Goal: Communication & Community: Answer question/provide support

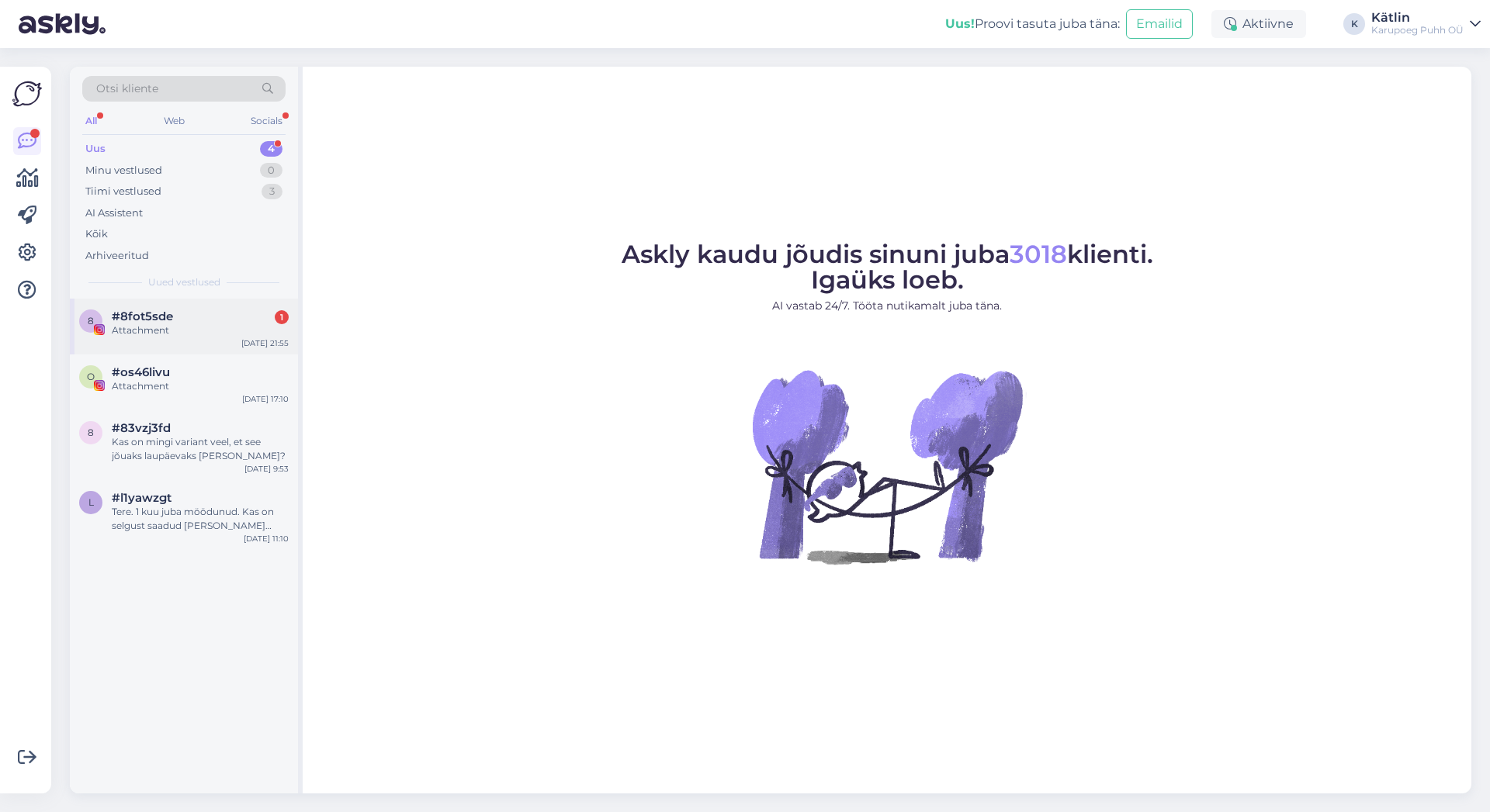
click at [153, 318] on span "#8fot5sde" at bounding box center [142, 317] width 61 height 14
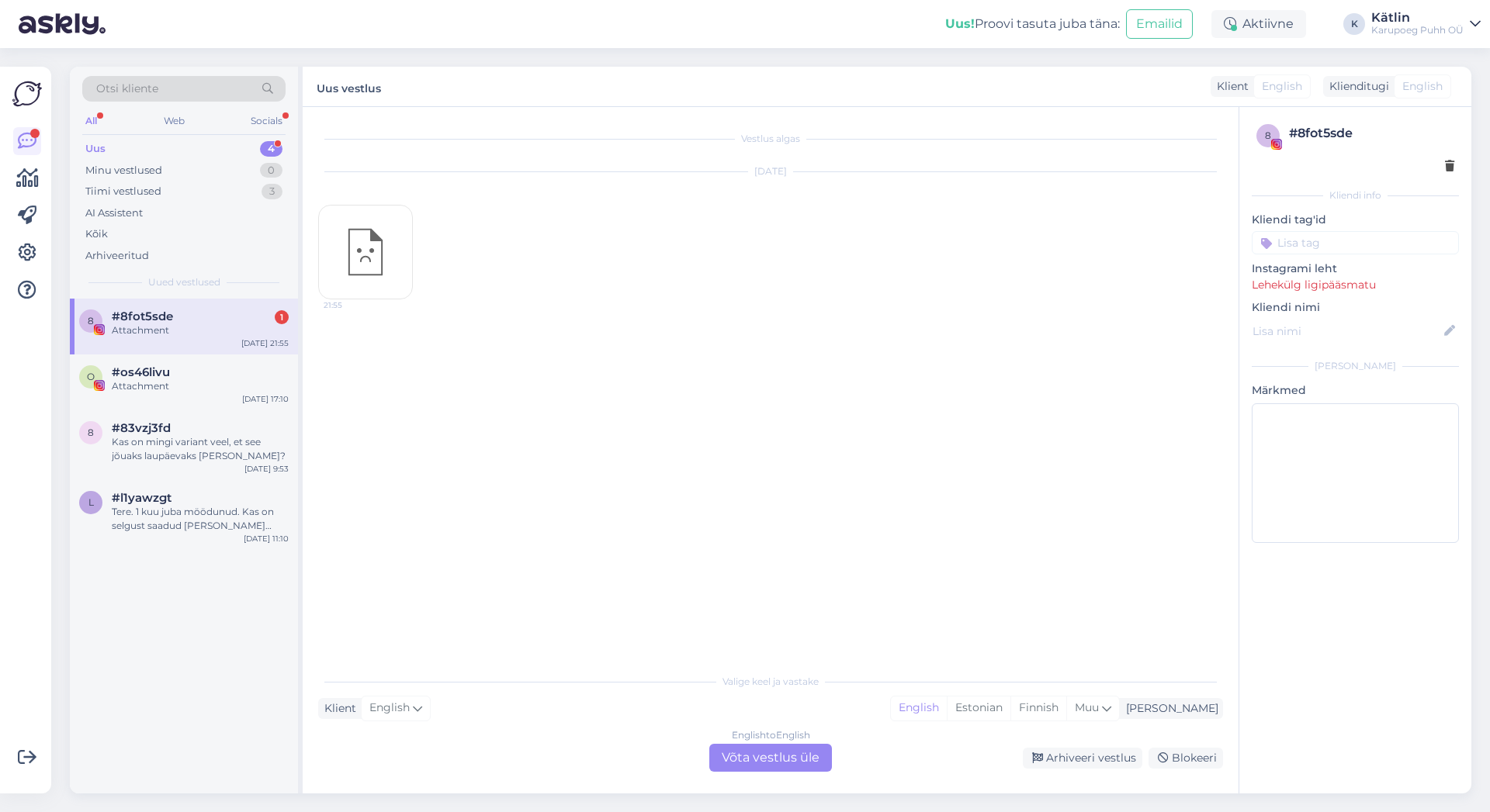
click at [110, 145] on div "Uus 4" at bounding box center [184, 149] width 203 height 22
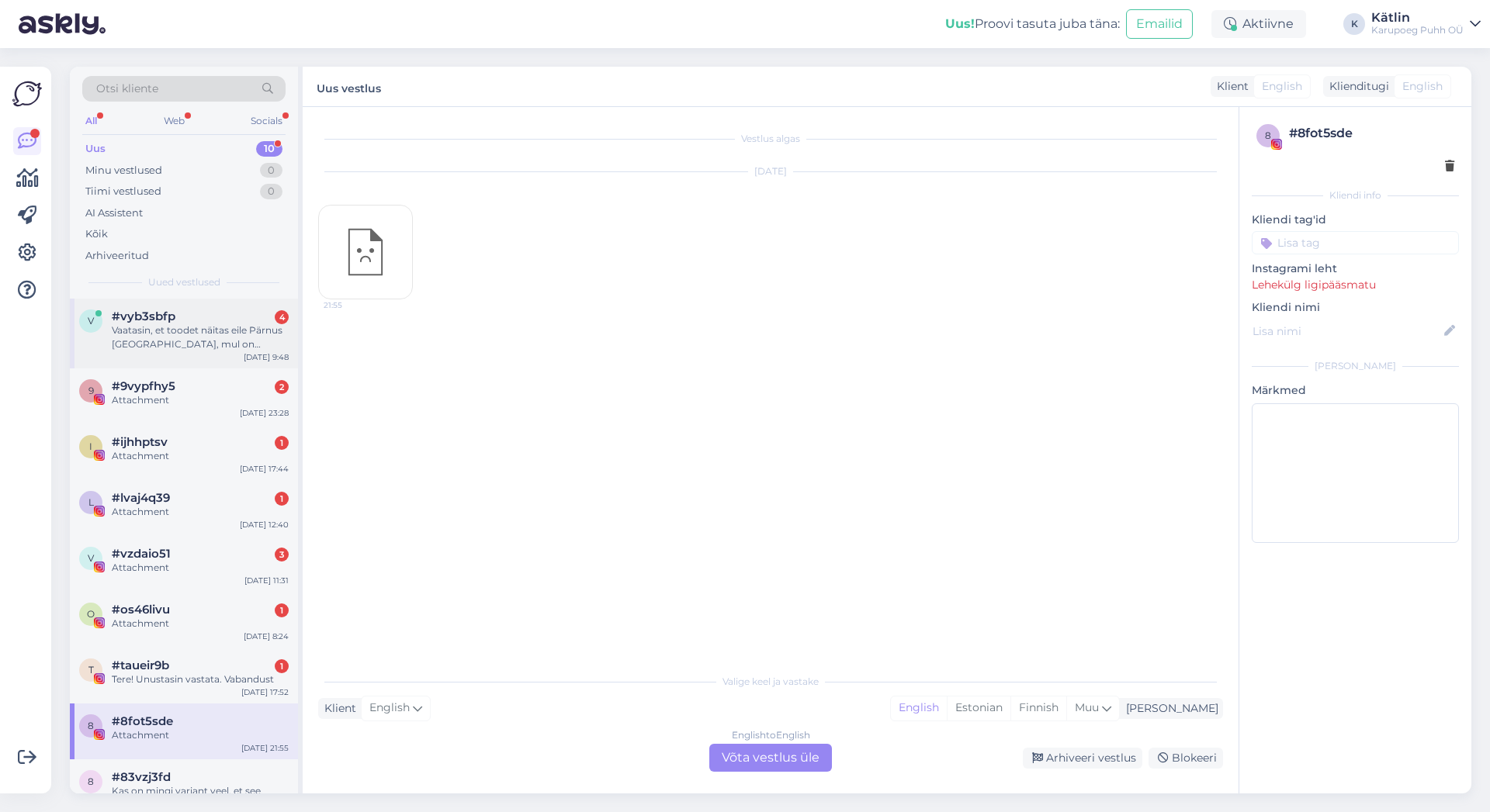
click at [170, 340] on div "Vaatasin, et toodet näitas eile Pärnus [GEOGRAPHIC_DATA], mul on Pärnus ka inim…" at bounding box center [200, 338] width 177 height 28
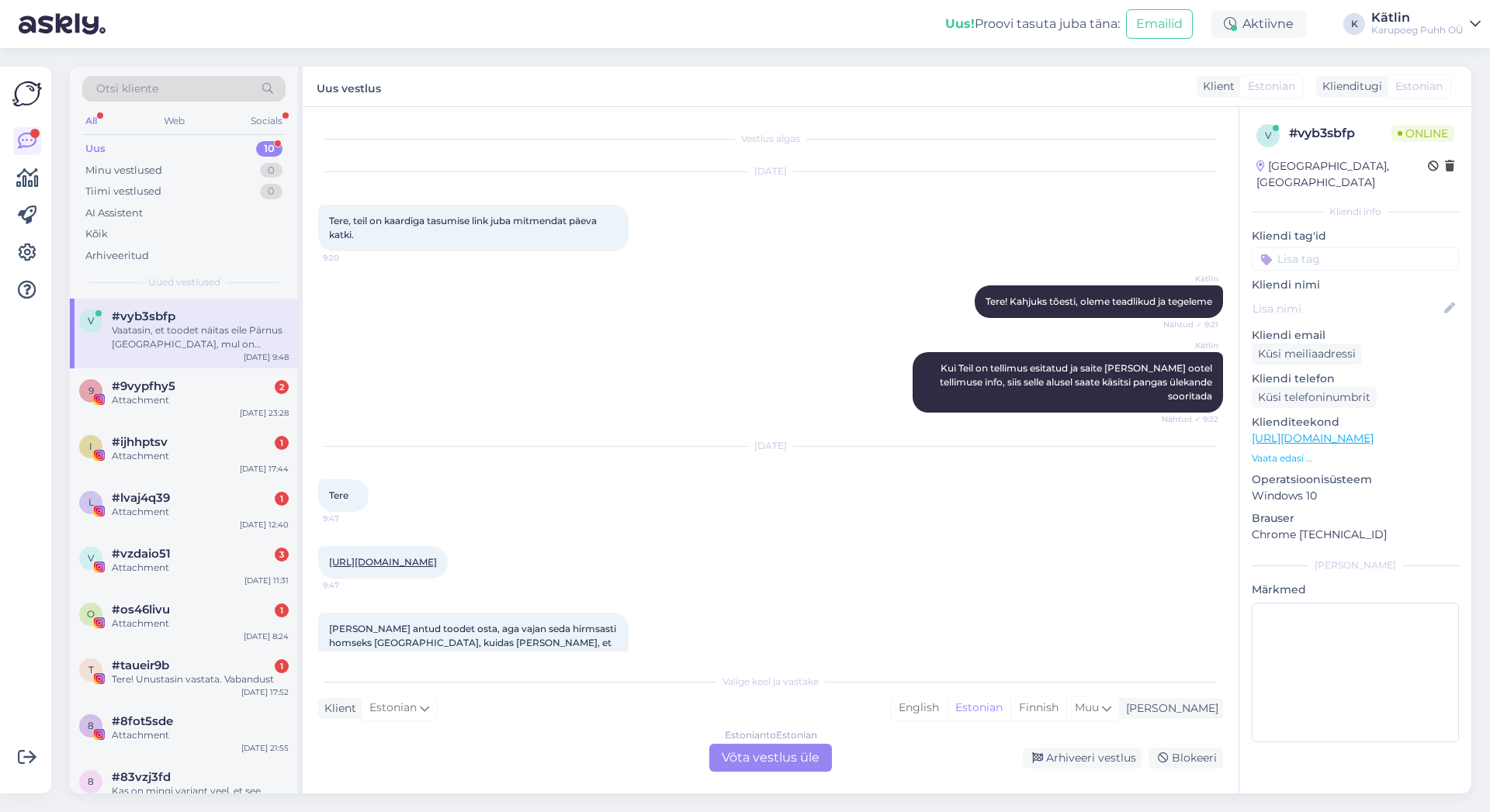
scroll to position [148, 0]
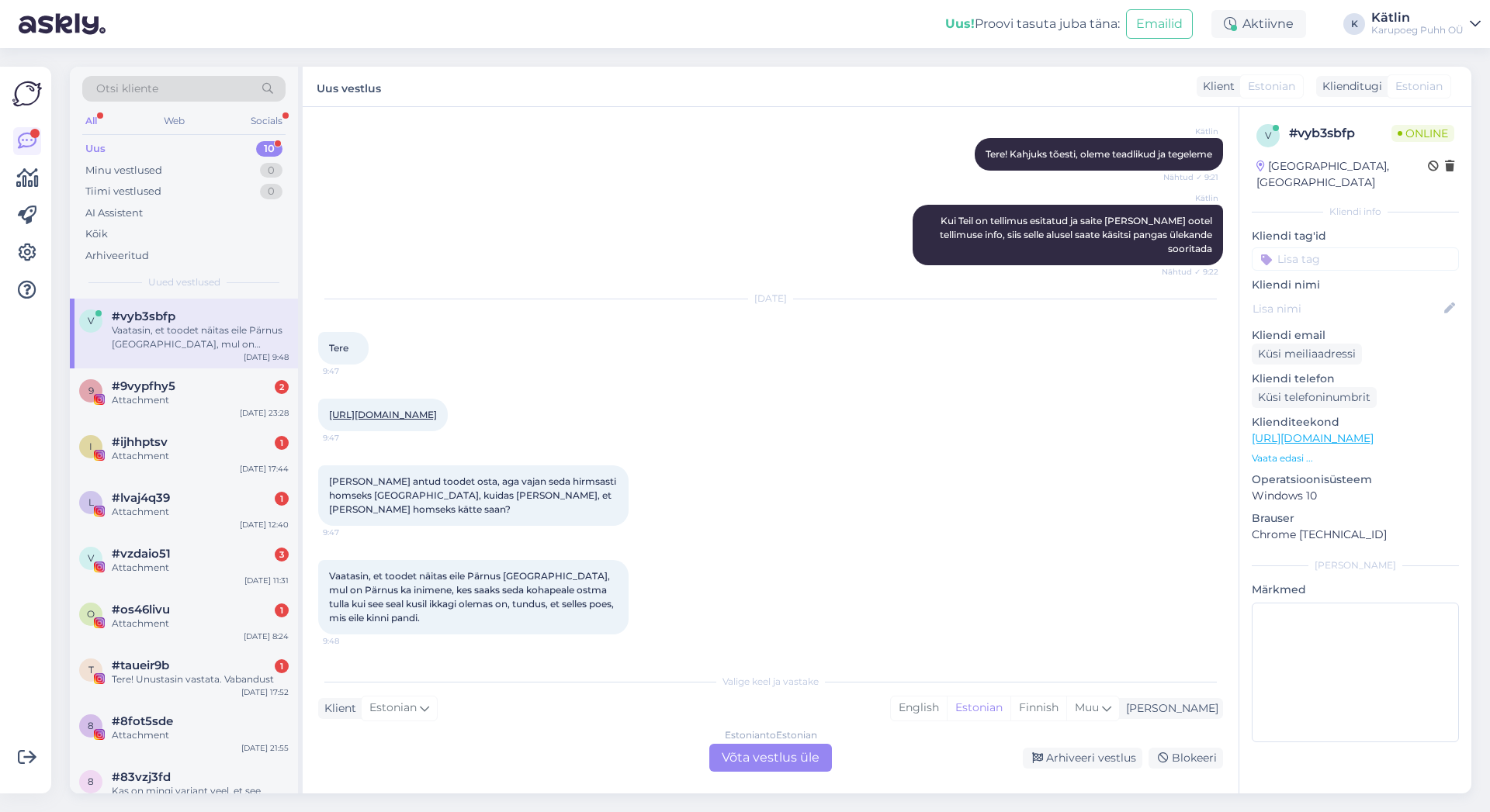
click at [437, 415] on link "[URL][DOMAIN_NAME]" at bounding box center [383, 415] width 108 height 12
click at [800, 760] on div "Estonian to Estonian Võta vestlus üle" at bounding box center [771, 758] width 123 height 28
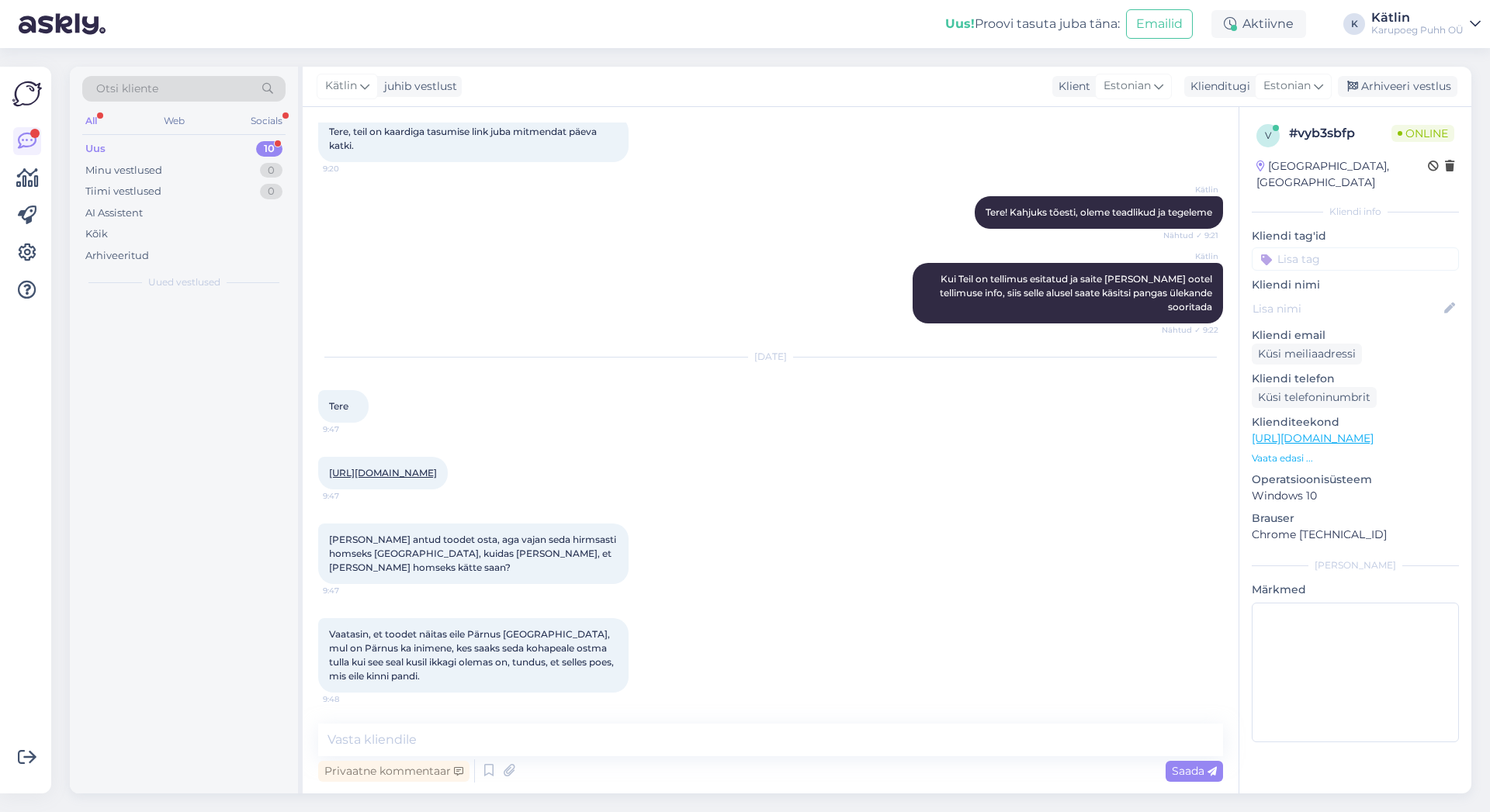
scroll to position [89, 0]
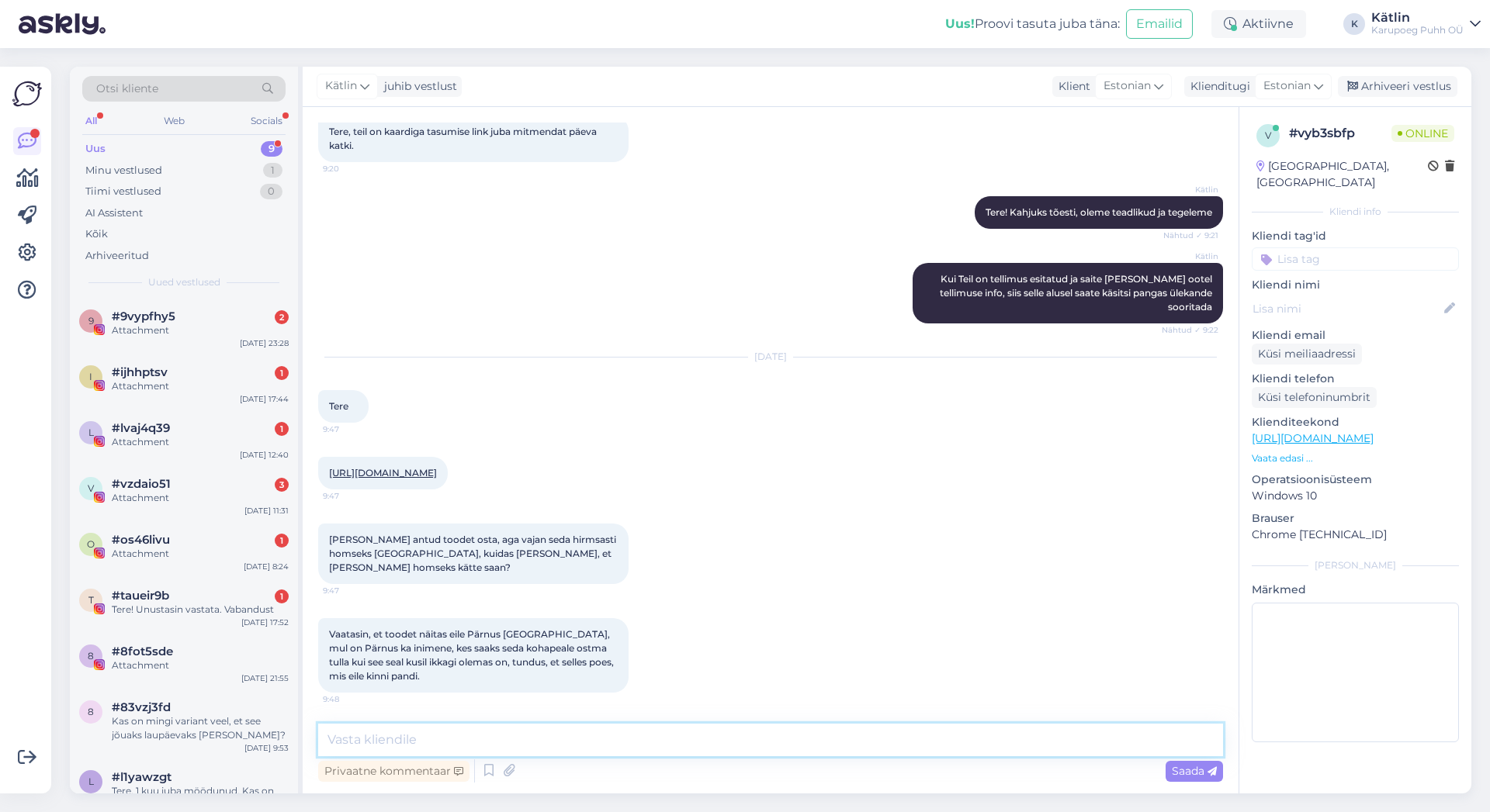
click at [427, 736] on textarea at bounding box center [770, 740] width 905 height 33
type textarea "Tere!"
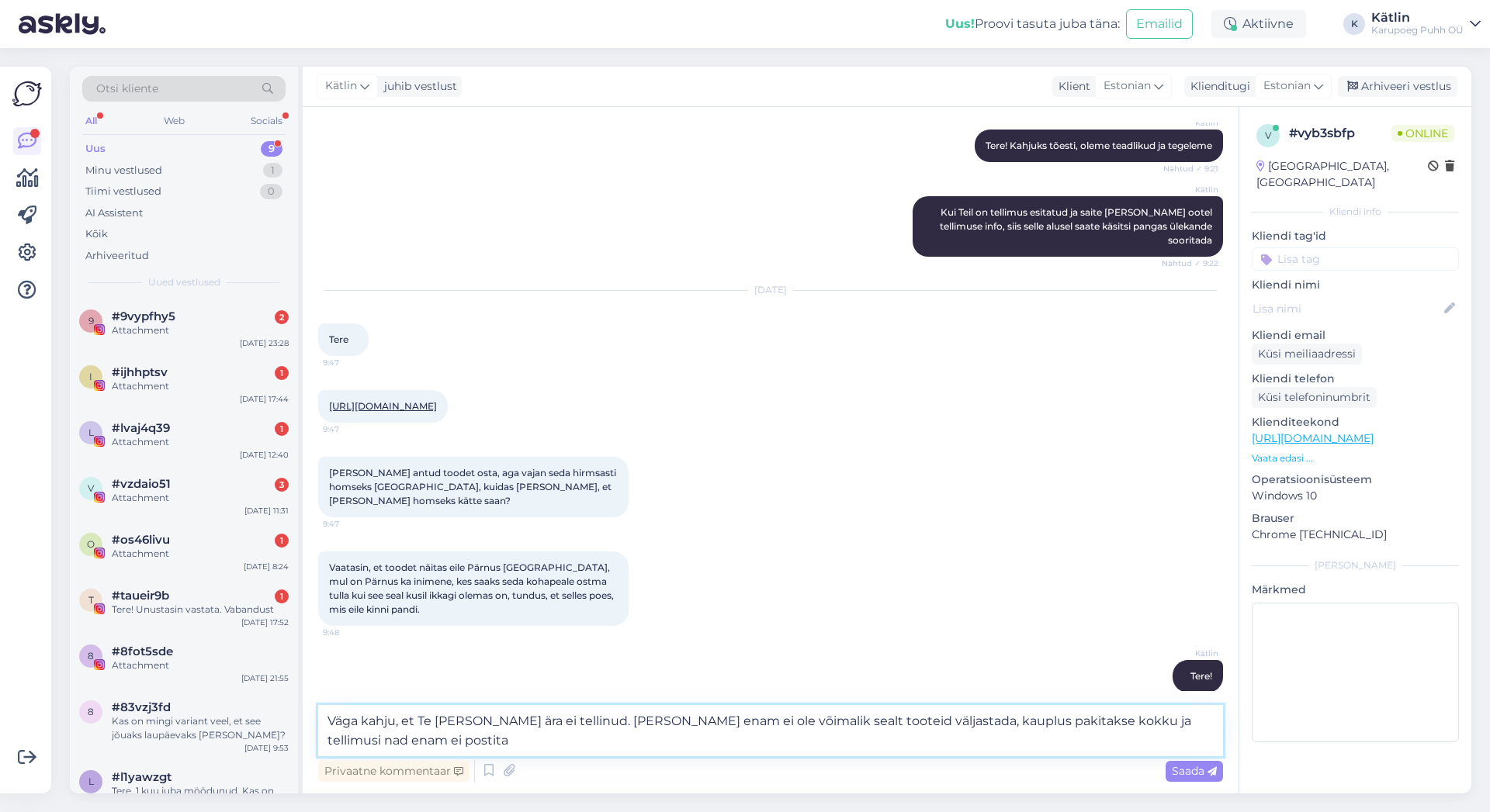
type textarea "Väga kahju, et Te [PERSON_NAME] ära ei tellinud. [PERSON_NAME] enam ei ole võim…"
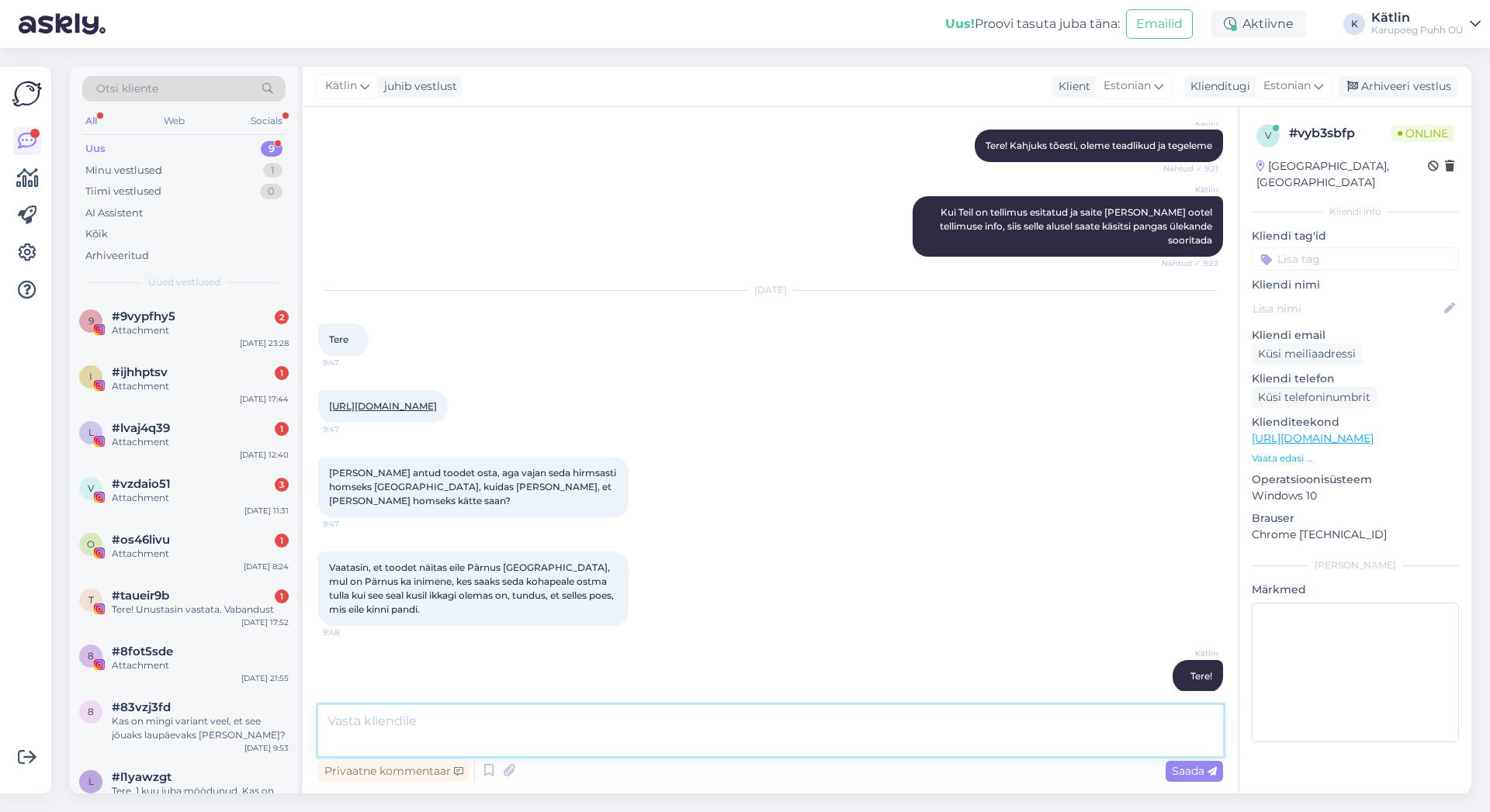
scroll to position [250, 0]
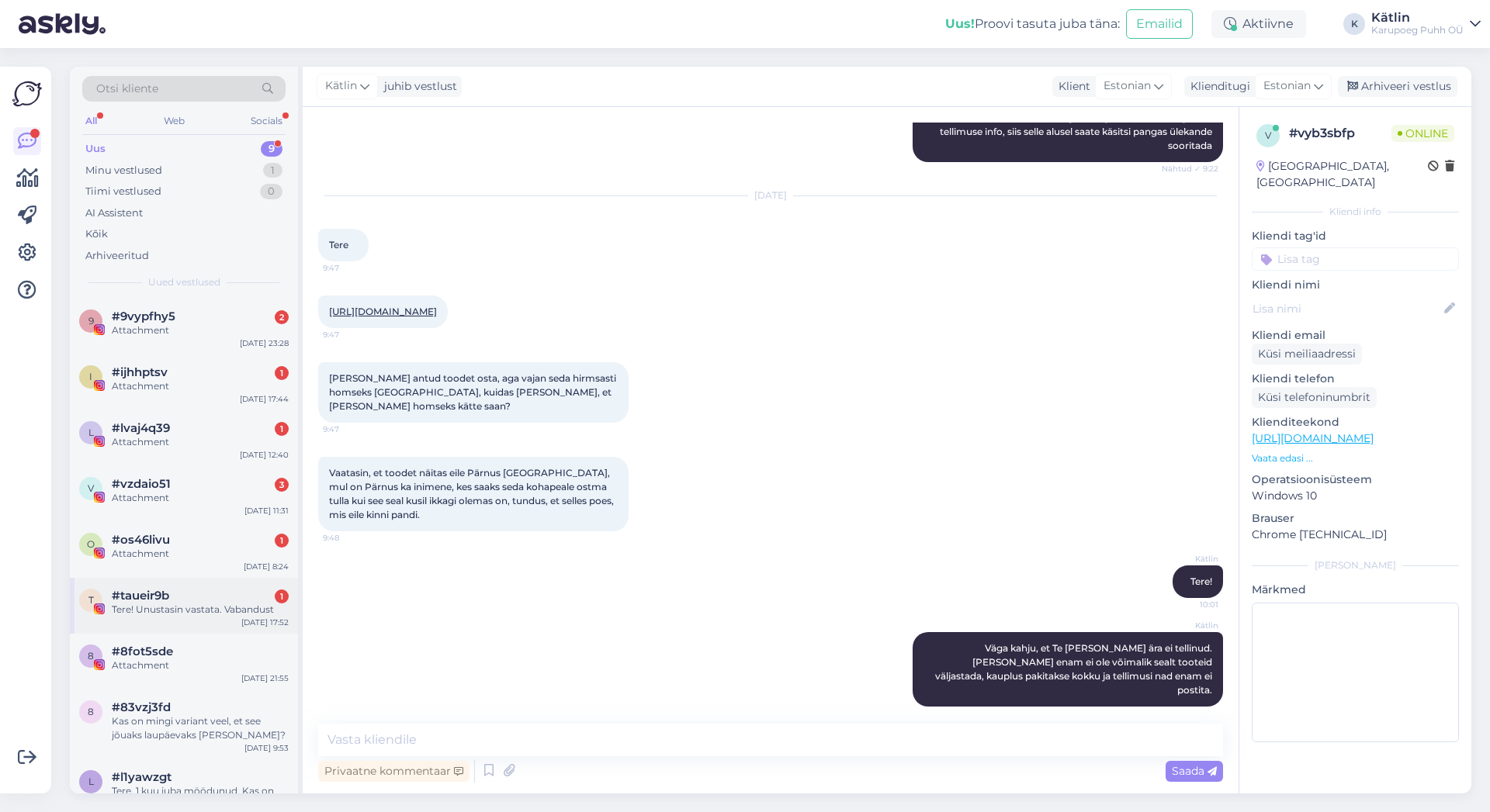
click at [196, 604] on div "Tere! Unustasin vastata. Vabandust" at bounding box center [200, 610] width 177 height 14
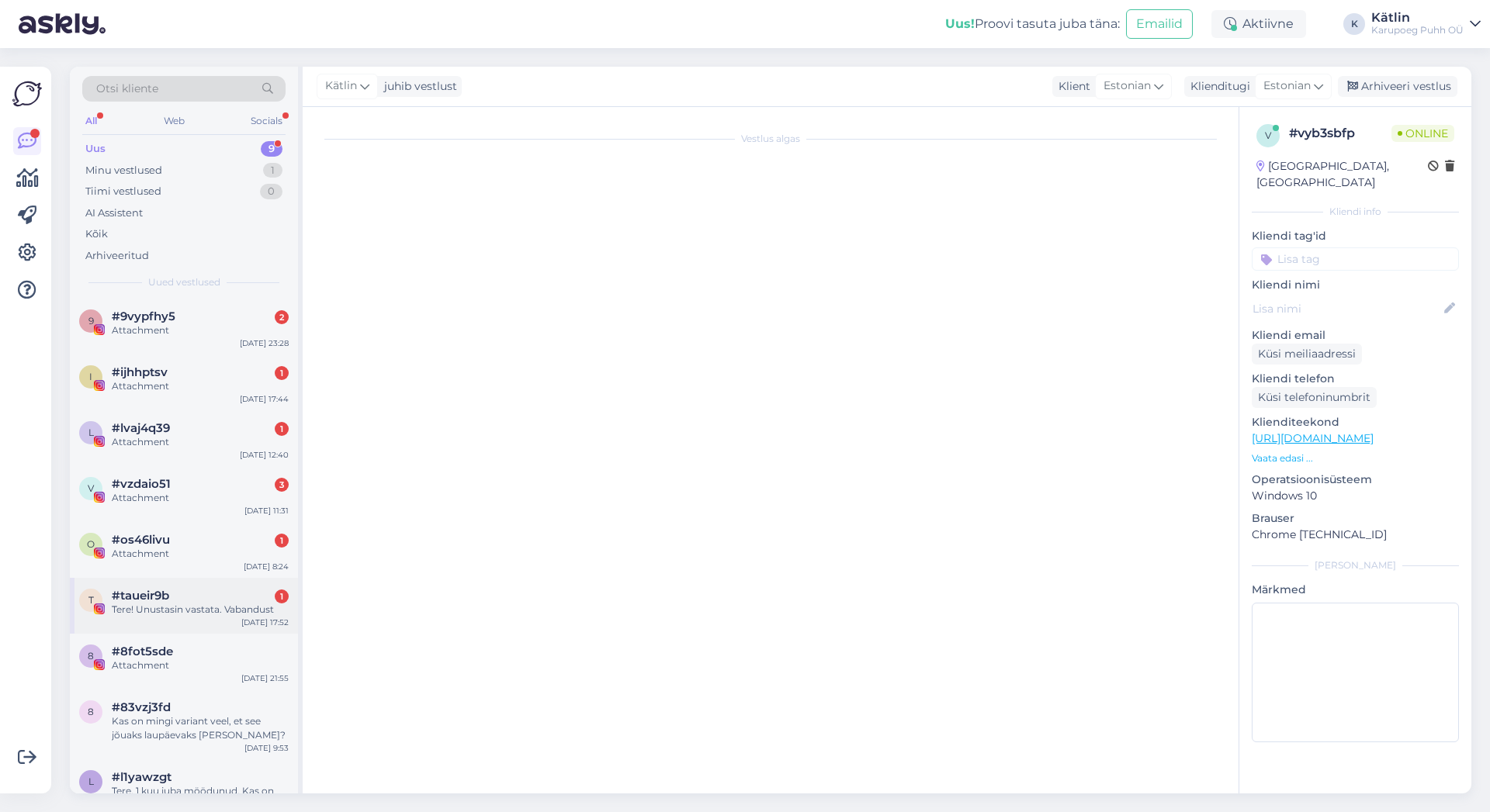
scroll to position [0, 0]
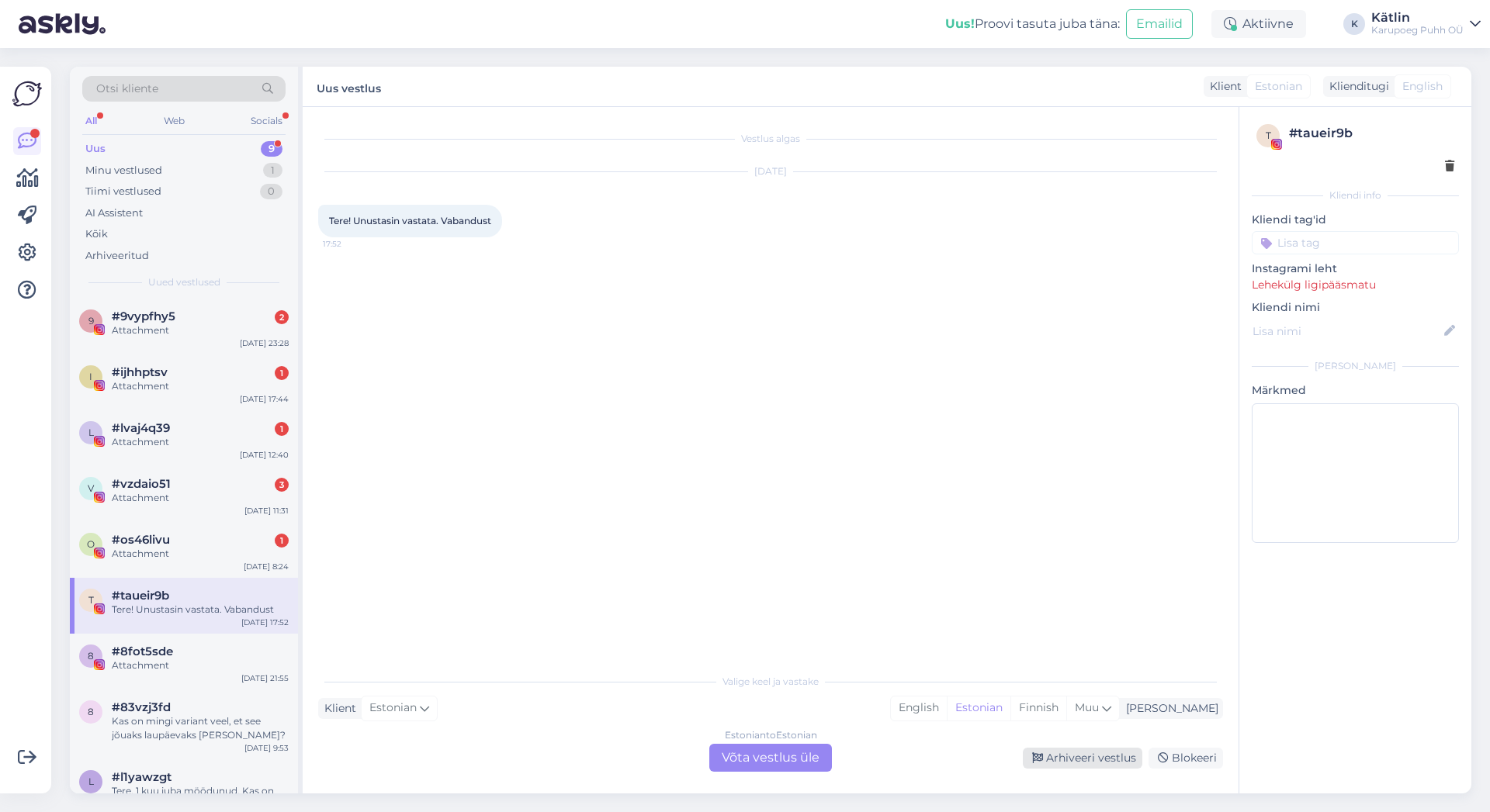
click at [1085, 754] on div "Arhiveeri vestlus" at bounding box center [1083, 758] width 120 height 21
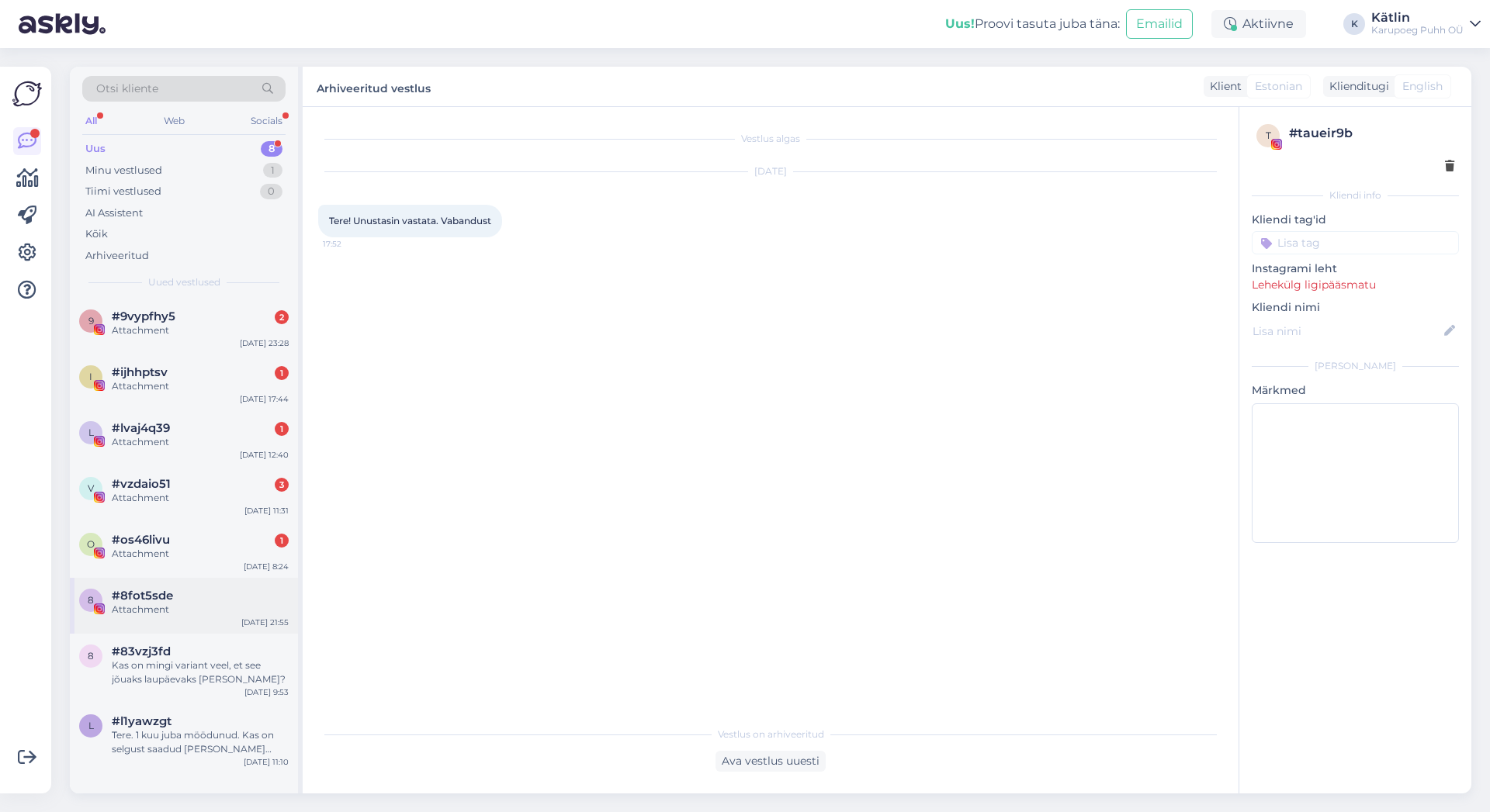
click at [135, 600] on span "#8fot5sde" at bounding box center [142, 596] width 61 height 14
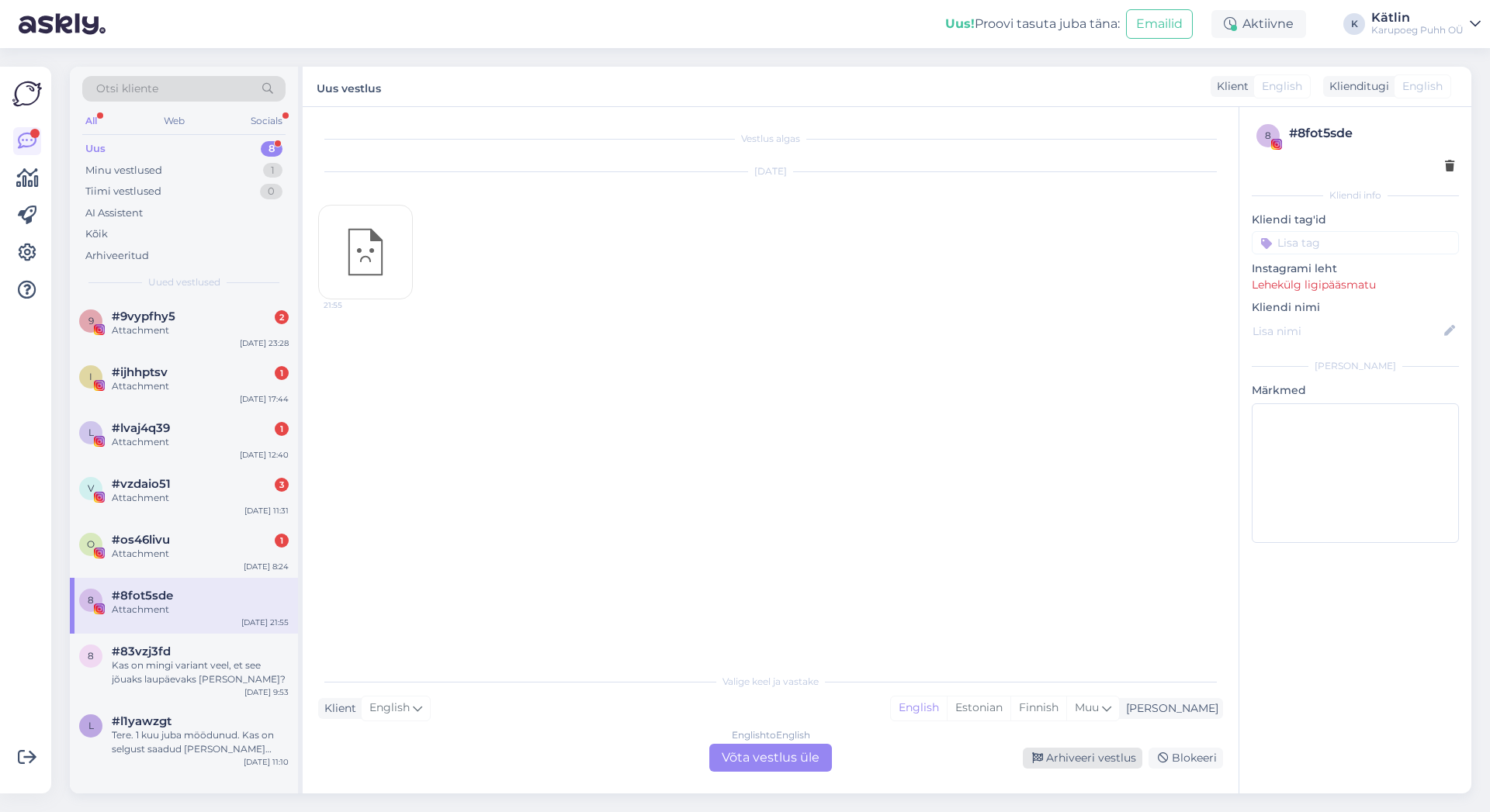
click at [1080, 756] on div "Arhiveeri vestlus" at bounding box center [1083, 758] width 120 height 21
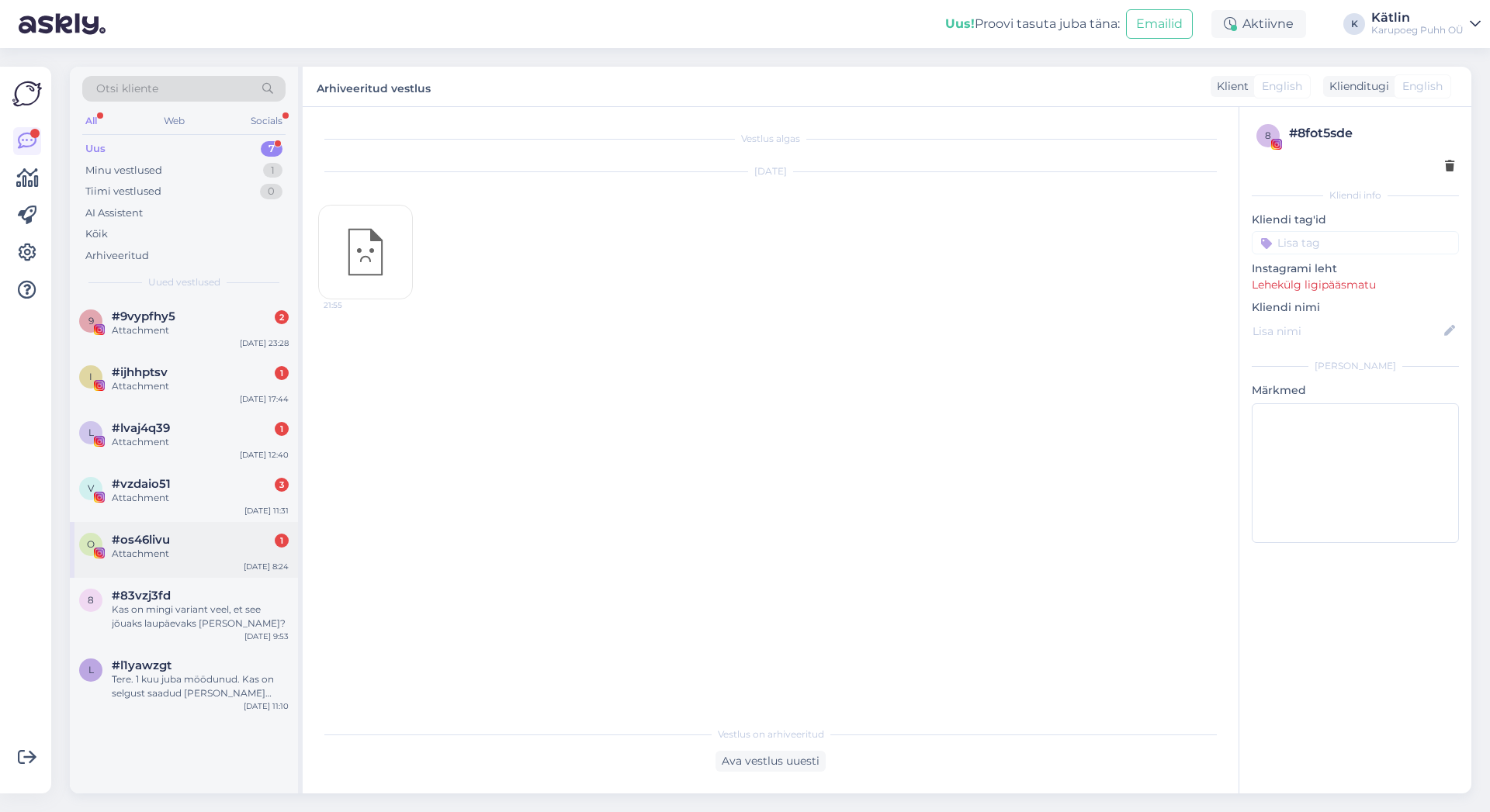
click at [149, 558] on div "Attachment" at bounding box center [200, 554] width 177 height 14
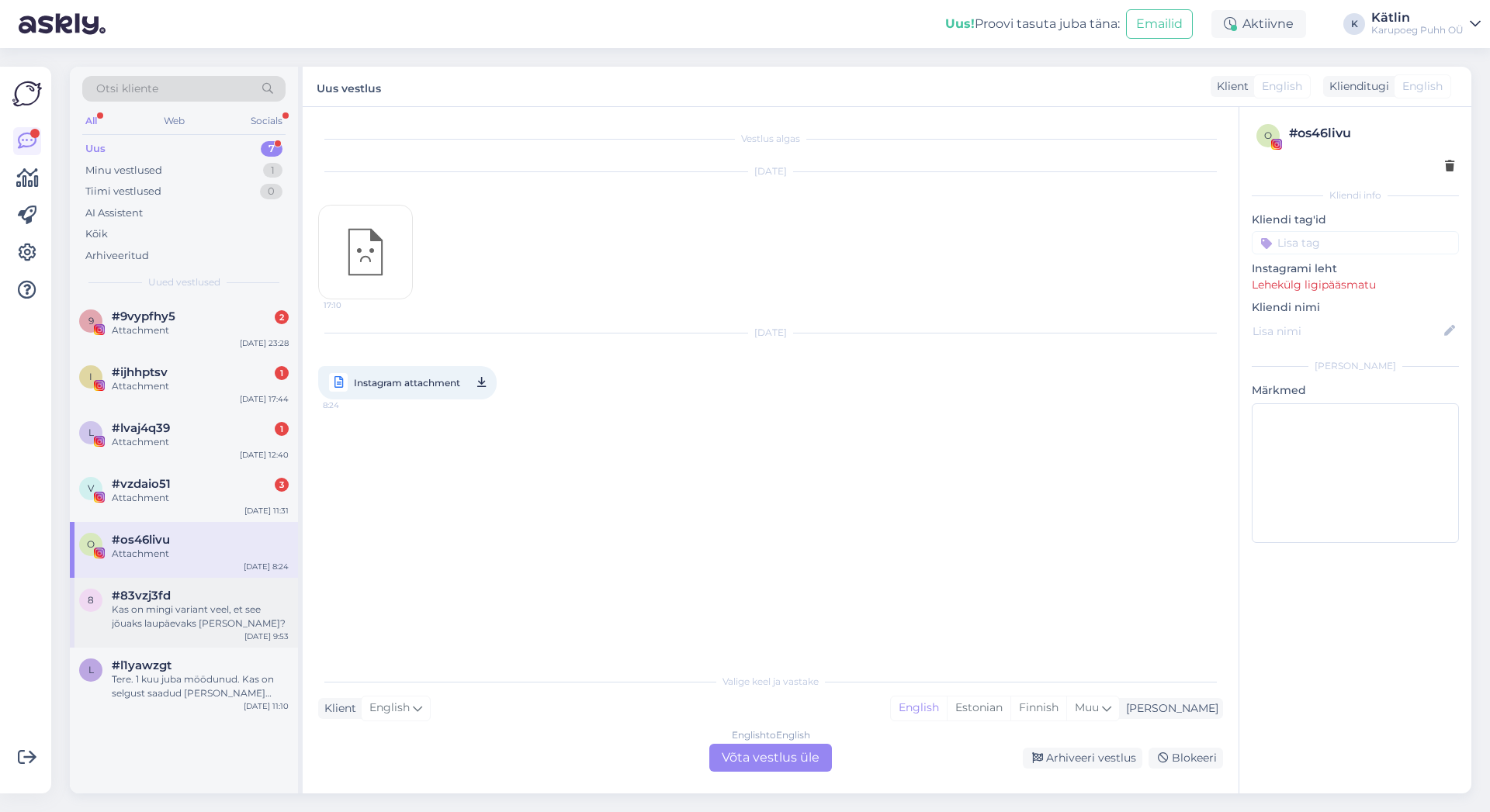
click at [175, 611] on div "Kas on mingi variant veel, et see jõuaks laupäevaks [PERSON_NAME]?" at bounding box center [200, 617] width 177 height 28
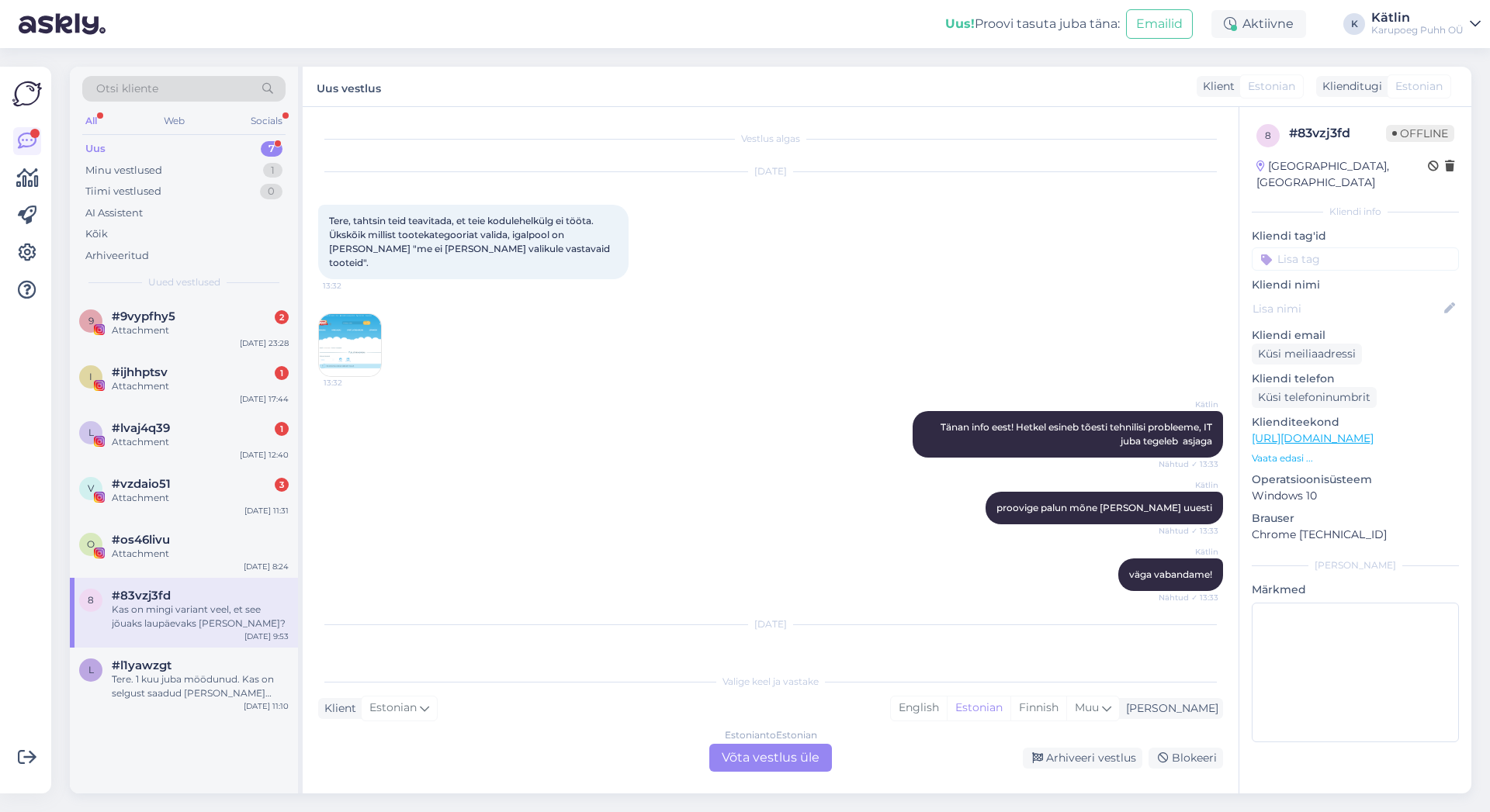
scroll to position [137, 0]
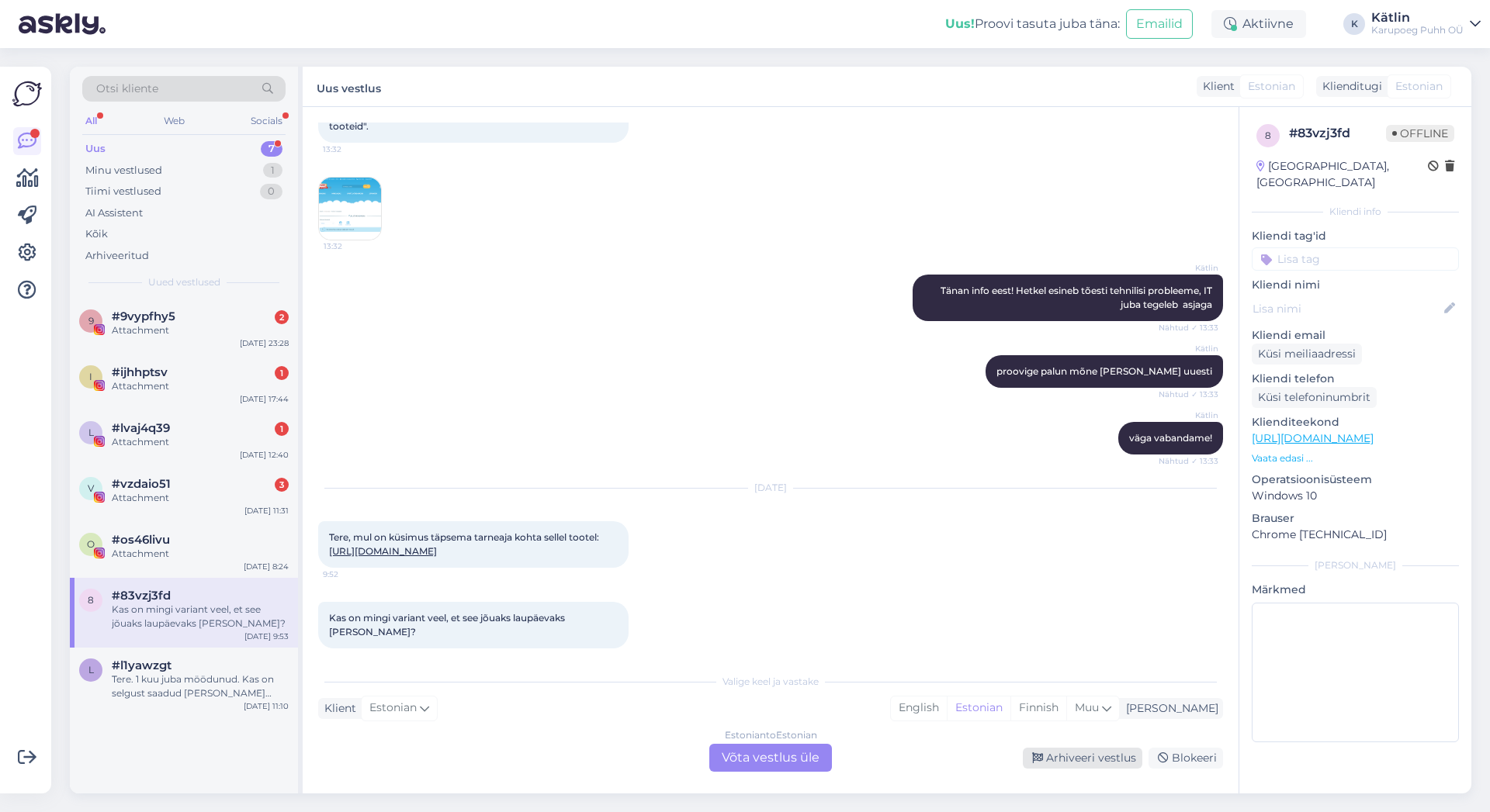
click at [1113, 754] on div "Arhiveeri vestlus" at bounding box center [1083, 758] width 120 height 21
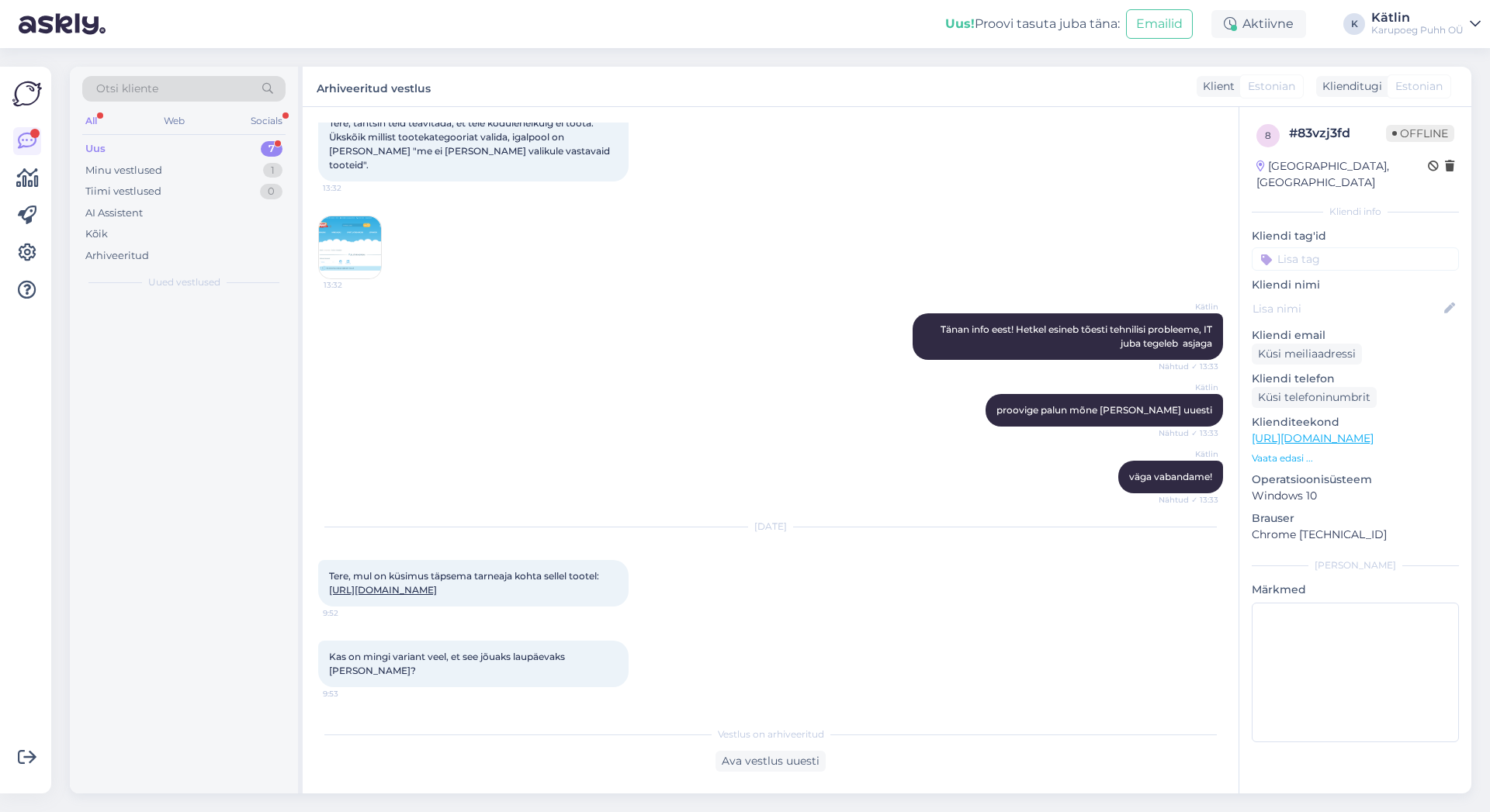
scroll to position [84, 0]
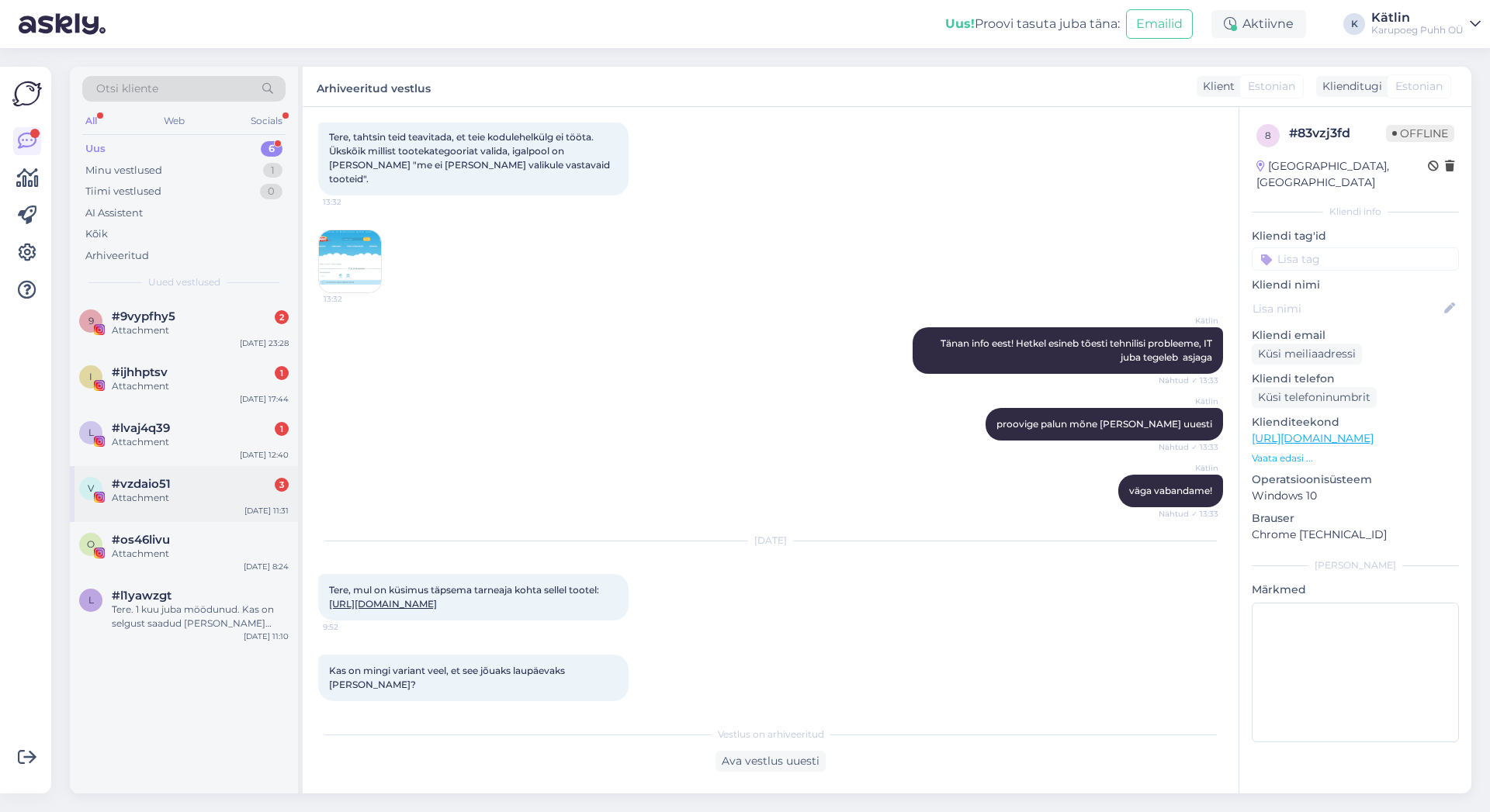
click at [187, 494] on div "Attachment" at bounding box center [200, 498] width 177 height 14
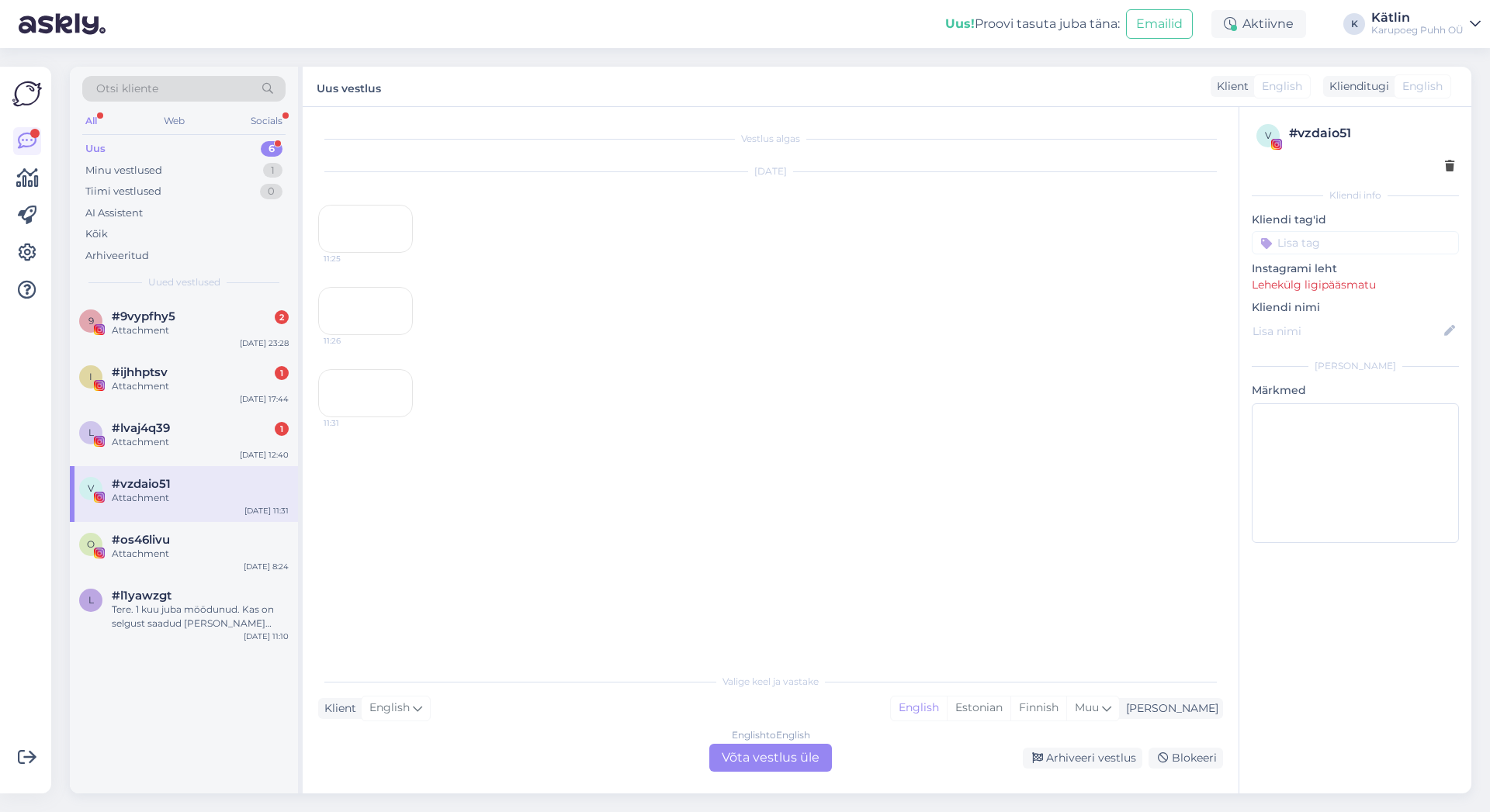
scroll to position [132, 0]
click at [383, 418] on div "11:31" at bounding box center [366, 394] width 95 height 48
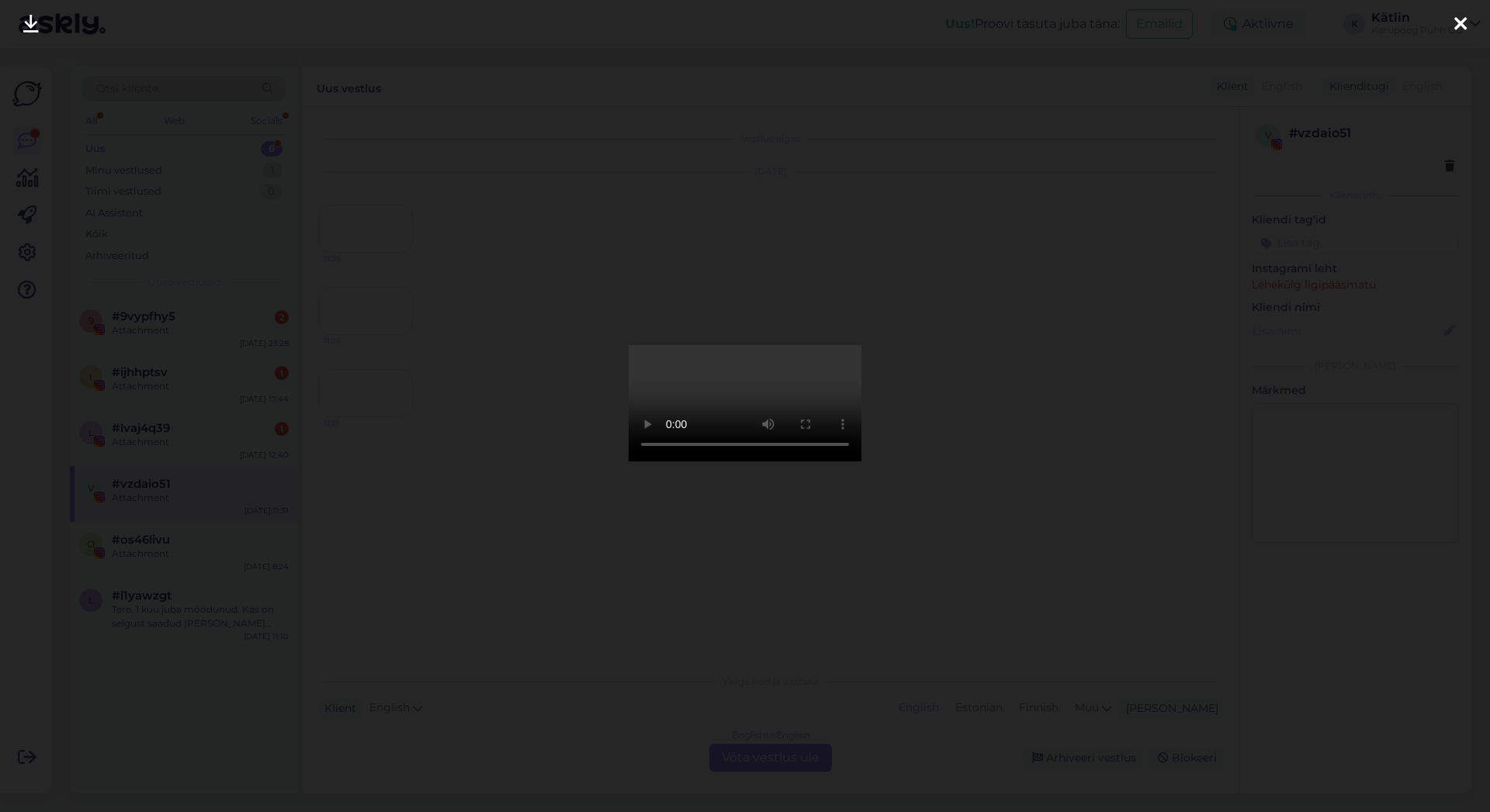
click at [1462, 19] on icon at bounding box center [1460, 25] width 12 height 20
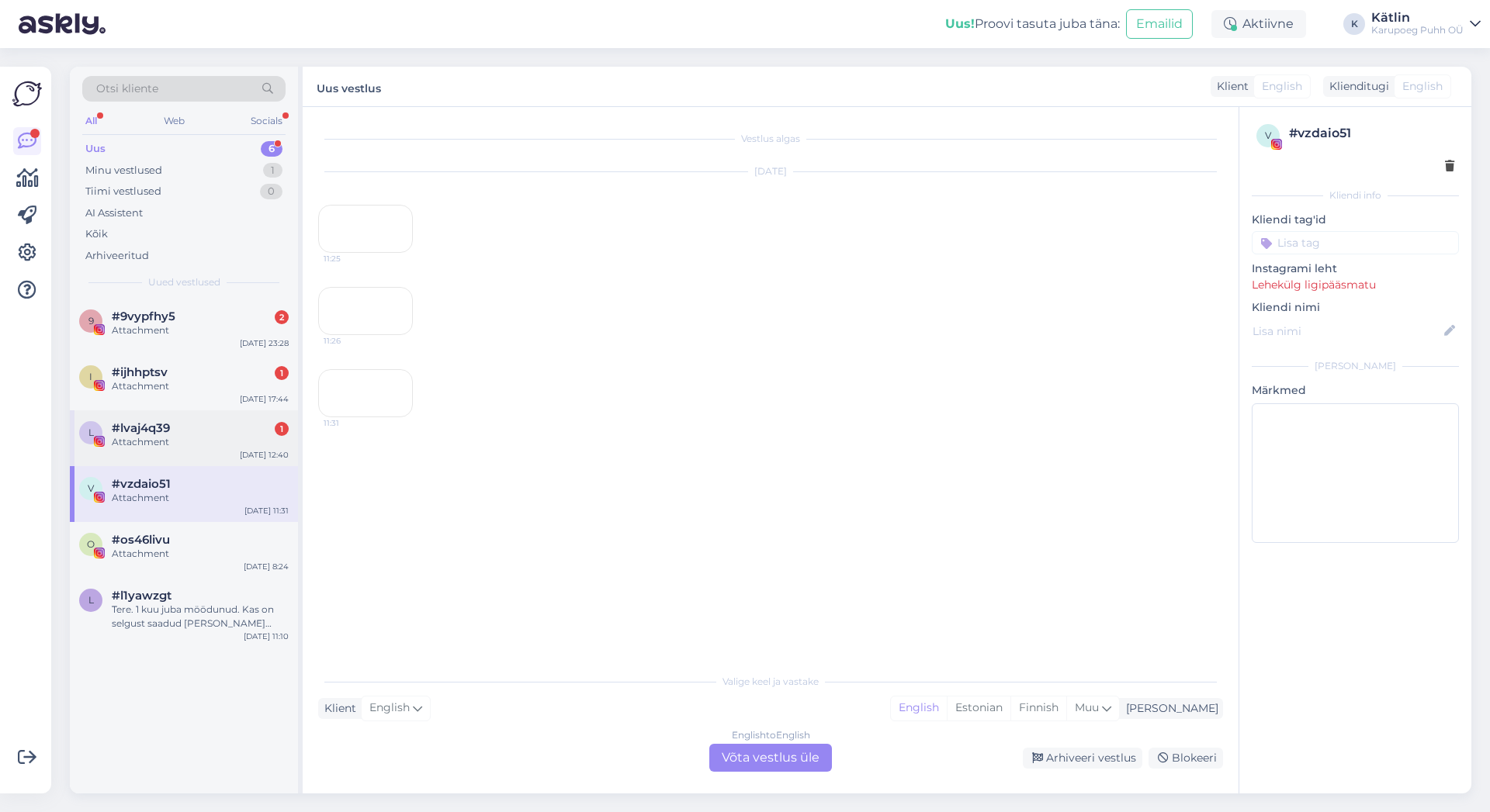
scroll to position [0, 0]
click at [153, 435] on span "#lvaj4q39" at bounding box center [141, 429] width 58 height 14
click at [384, 253] on div "12:40" at bounding box center [366, 229] width 95 height 48
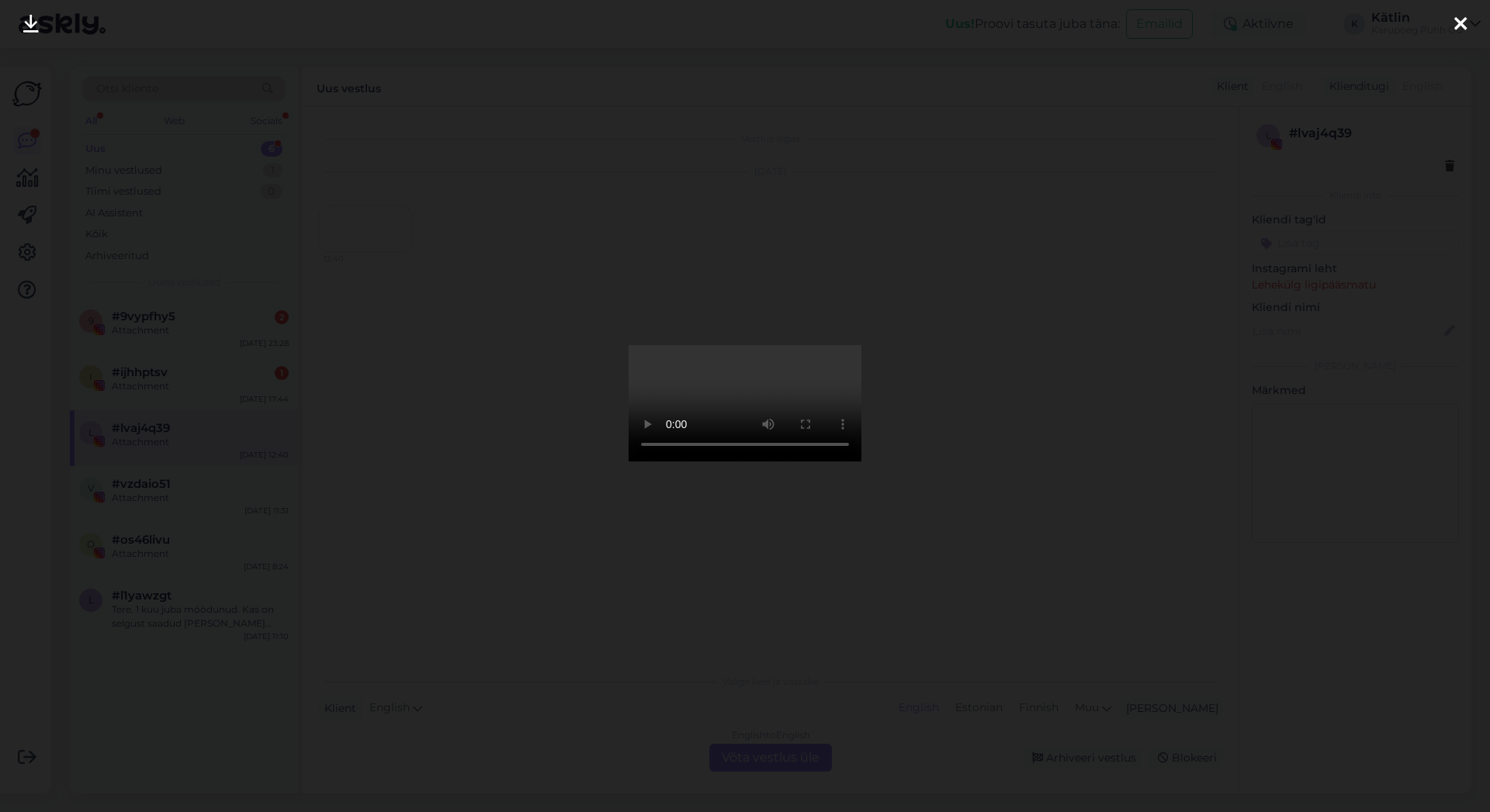
click at [1451, 26] on div at bounding box center [1460, 24] width 31 height 49
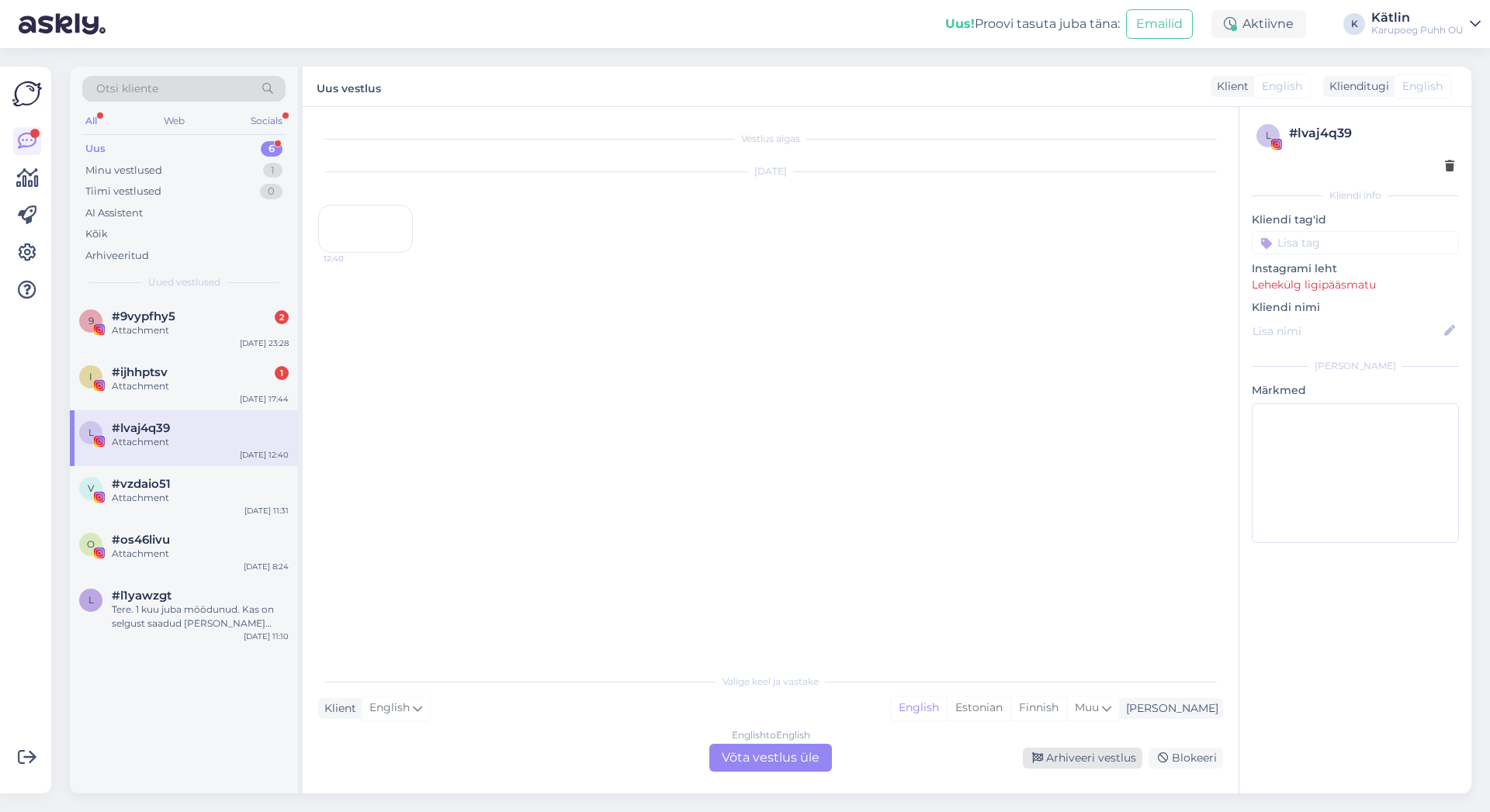
click at [1078, 761] on div "Arhiveeri vestlus" at bounding box center [1083, 758] width 120 height 21
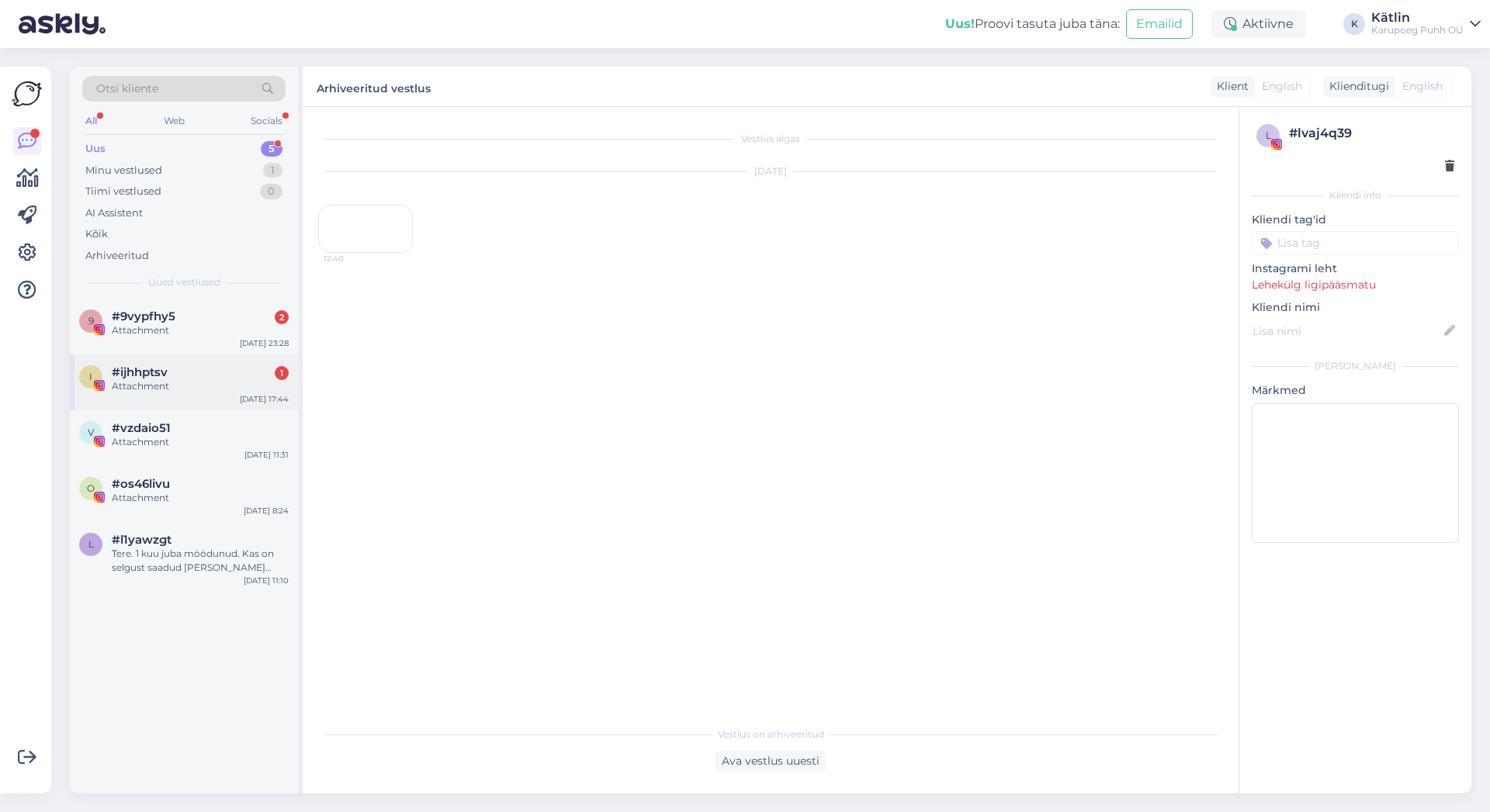
click at [169, 380] on div "Attachment" at bounding box center [200, 387] width 177 height 14
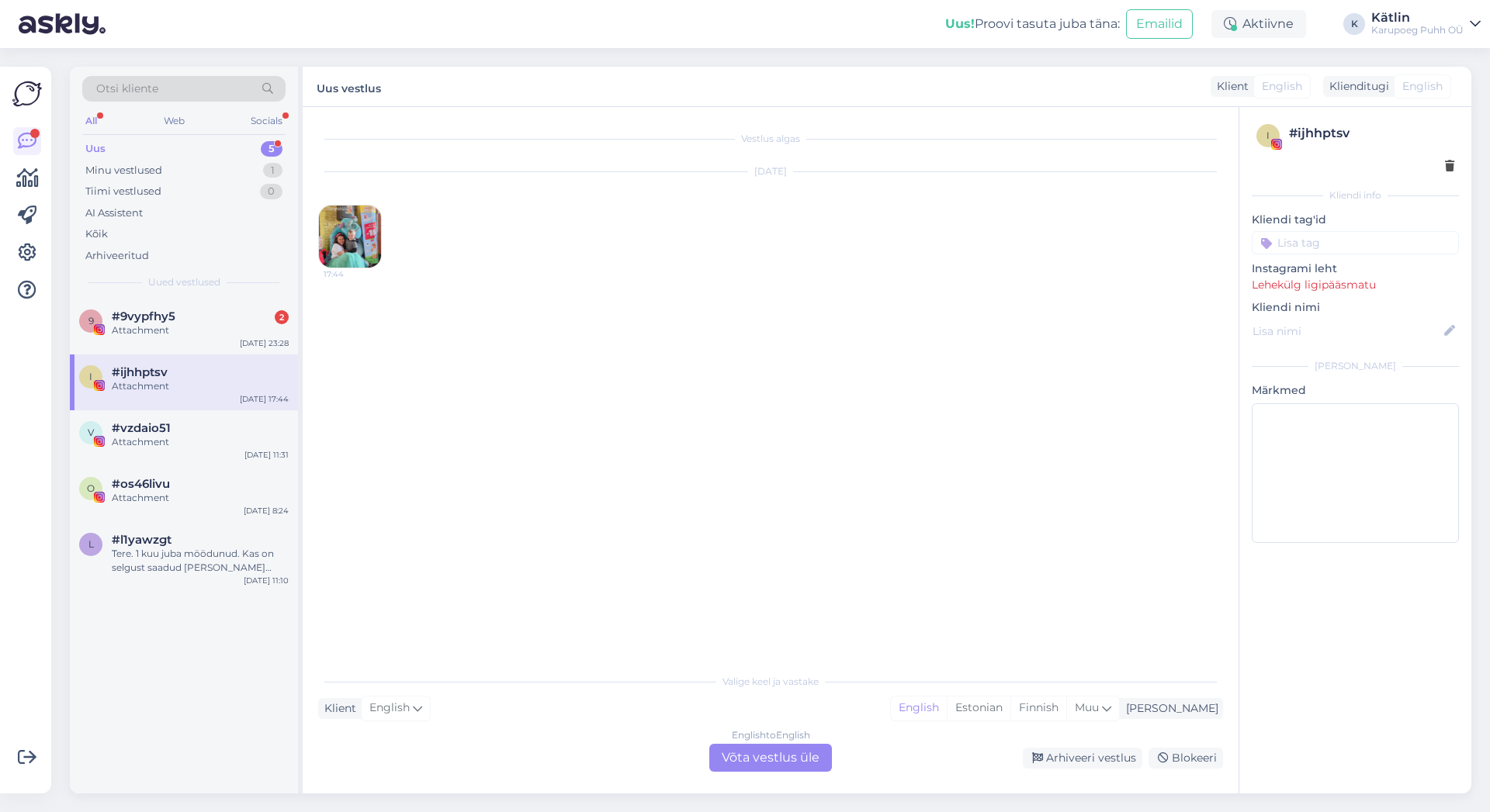
click at [359, 254] on img at bounding box center [350, 236] width 62 height 62
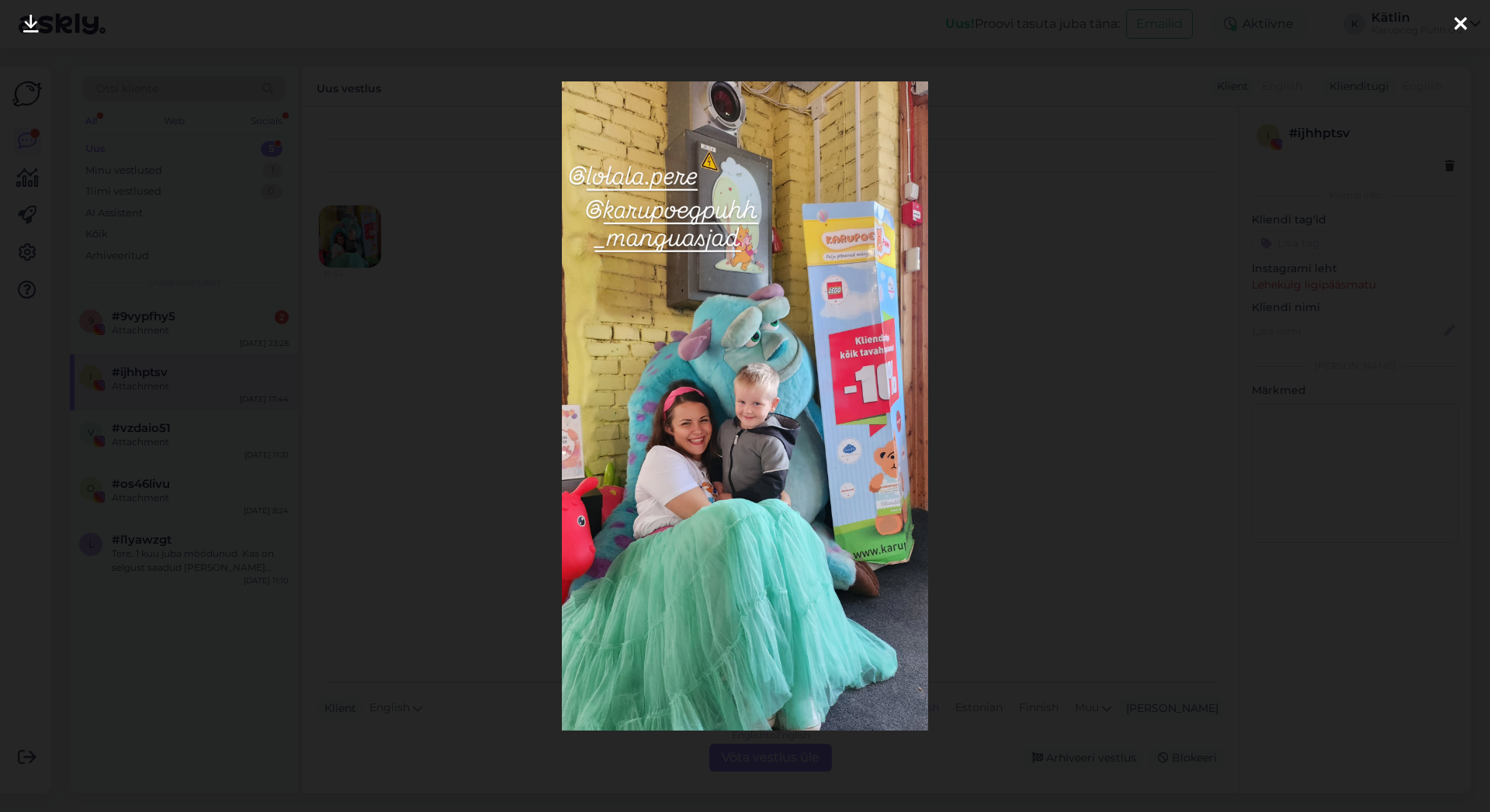
click at [1463, 23] on icon at bounding box center [1460, 25] width 12 height 20
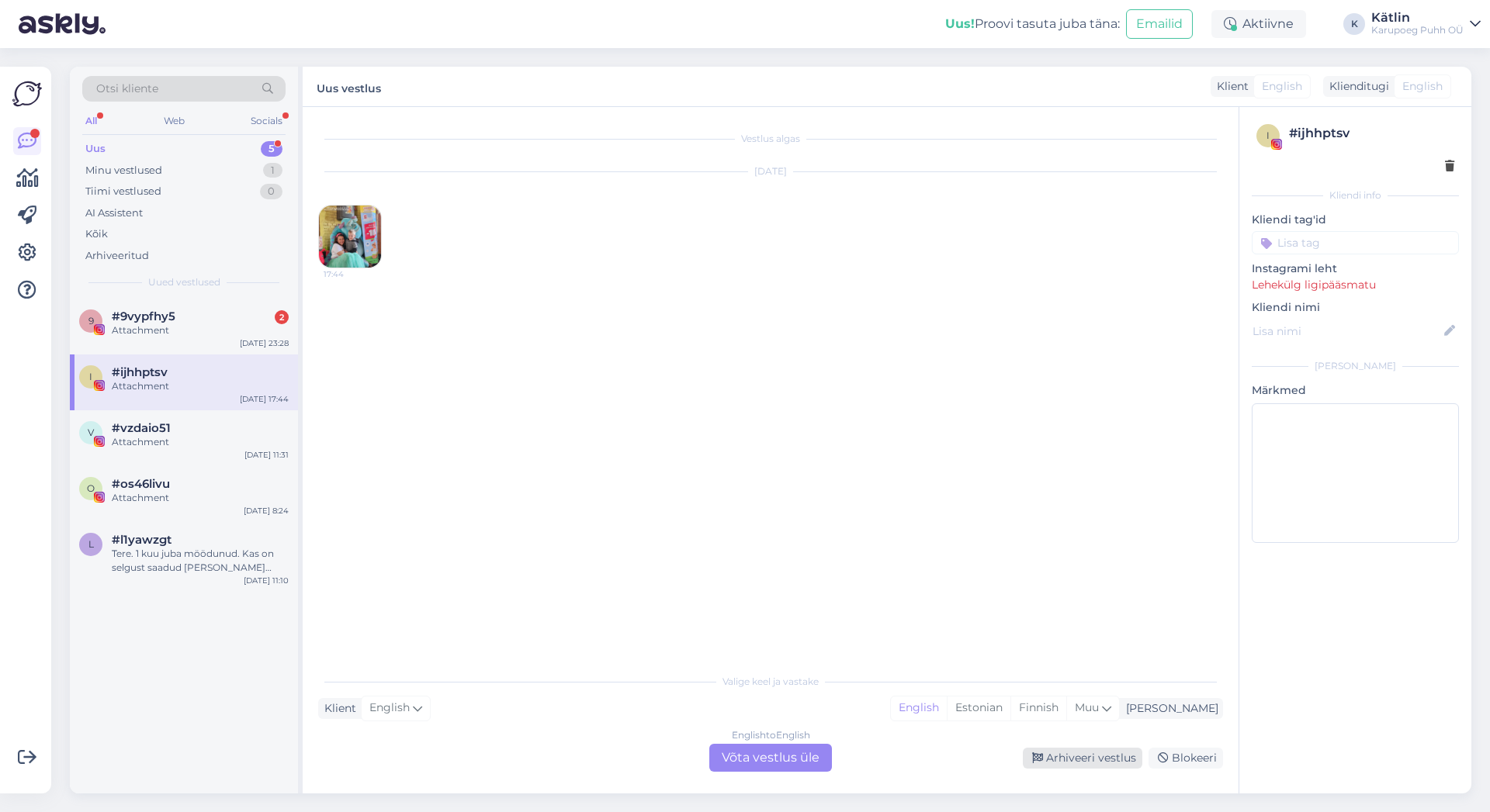
click at [1077, 756] on div "Arhiveeri vestlus" at bounding box center [1083, 758] width 120 height 21
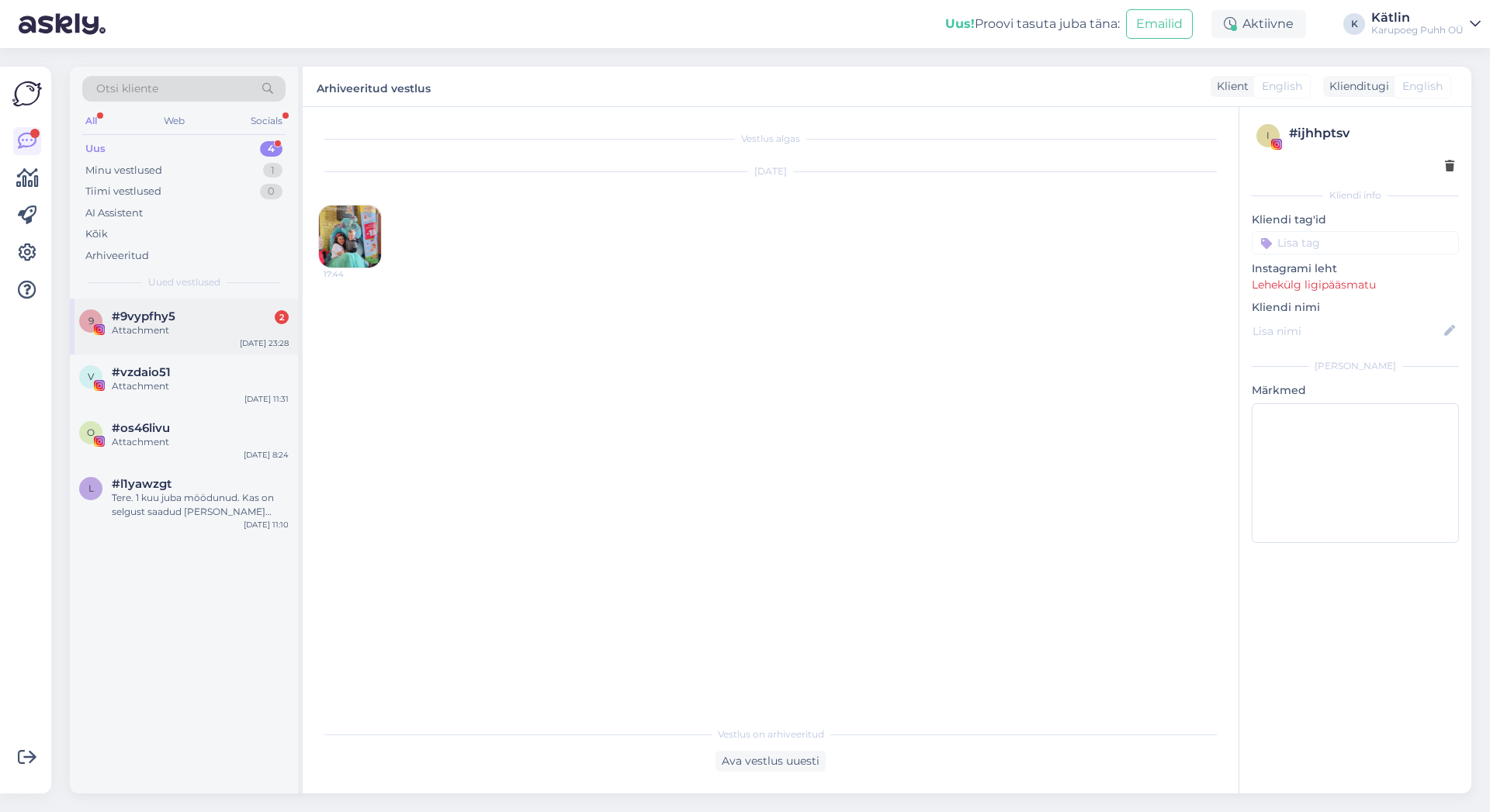
click at [200, 325] on div "Attachment" at bounding box center [200, 331] width 177 height 14
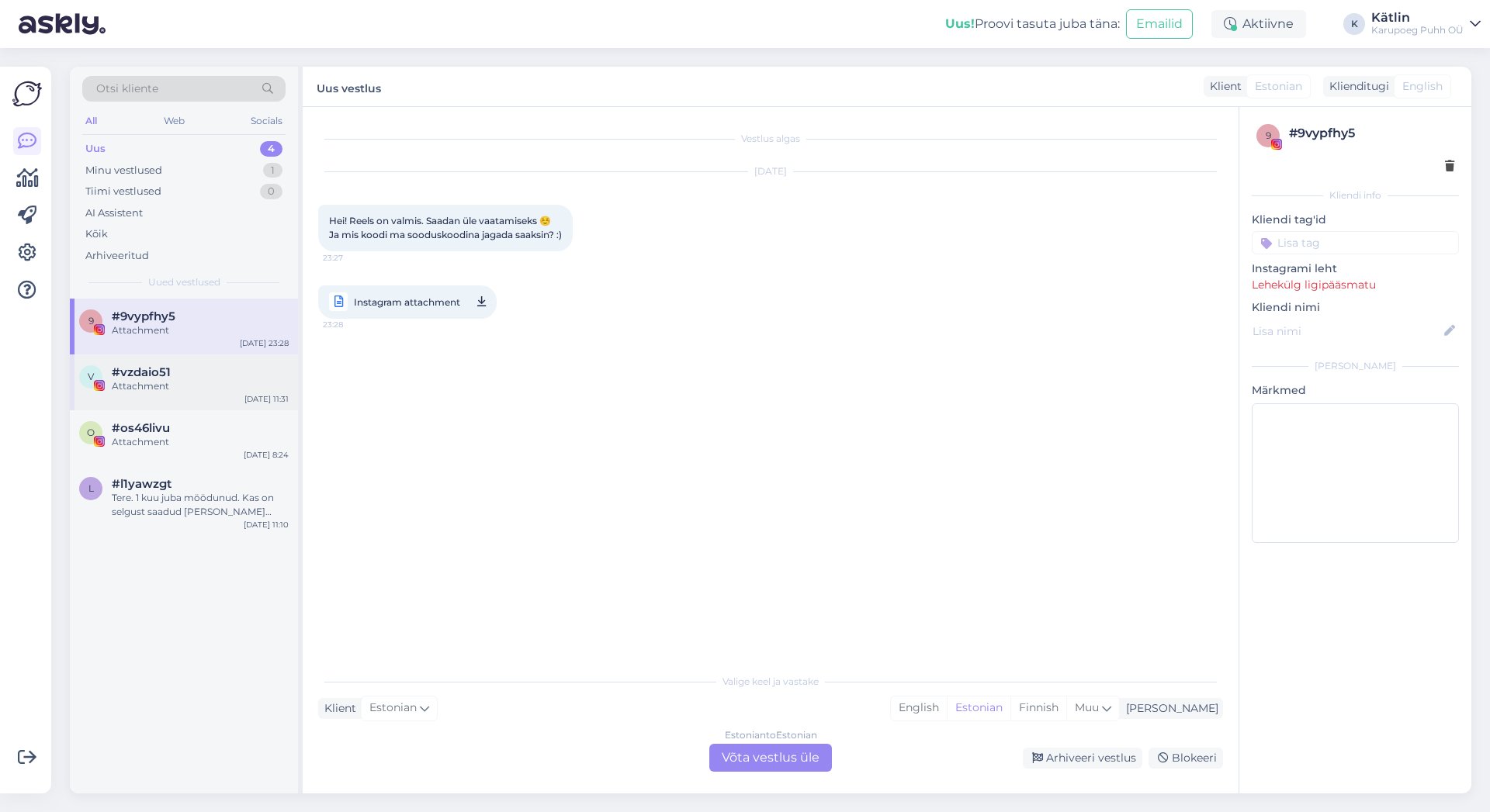
click at [184, 380] on div "Attachment" at bounding box center [200, 387] width 177 height 14
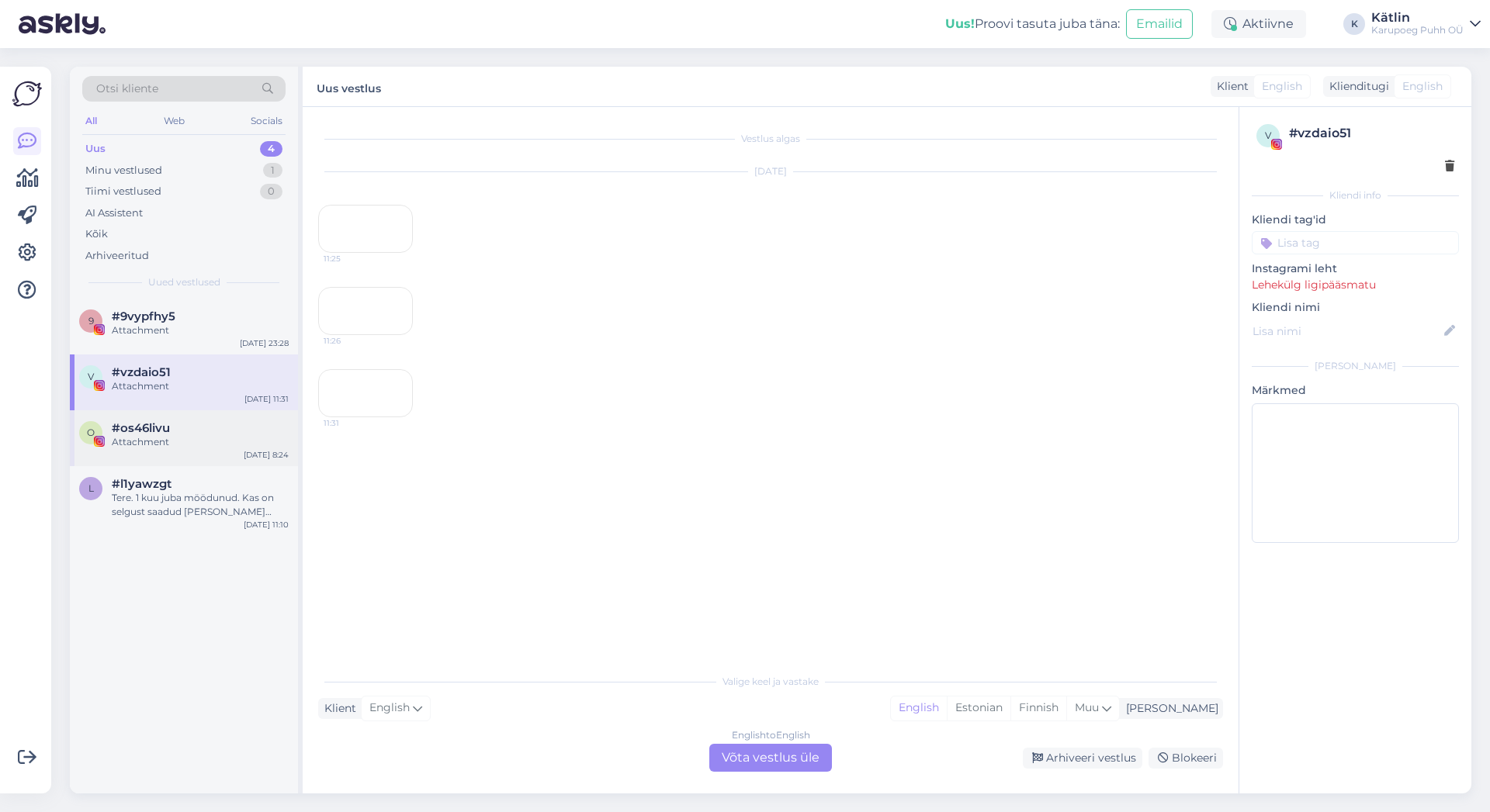
click at [184, 439] on div "Attachment" at bounding box center [200, 443] width 177 height 14
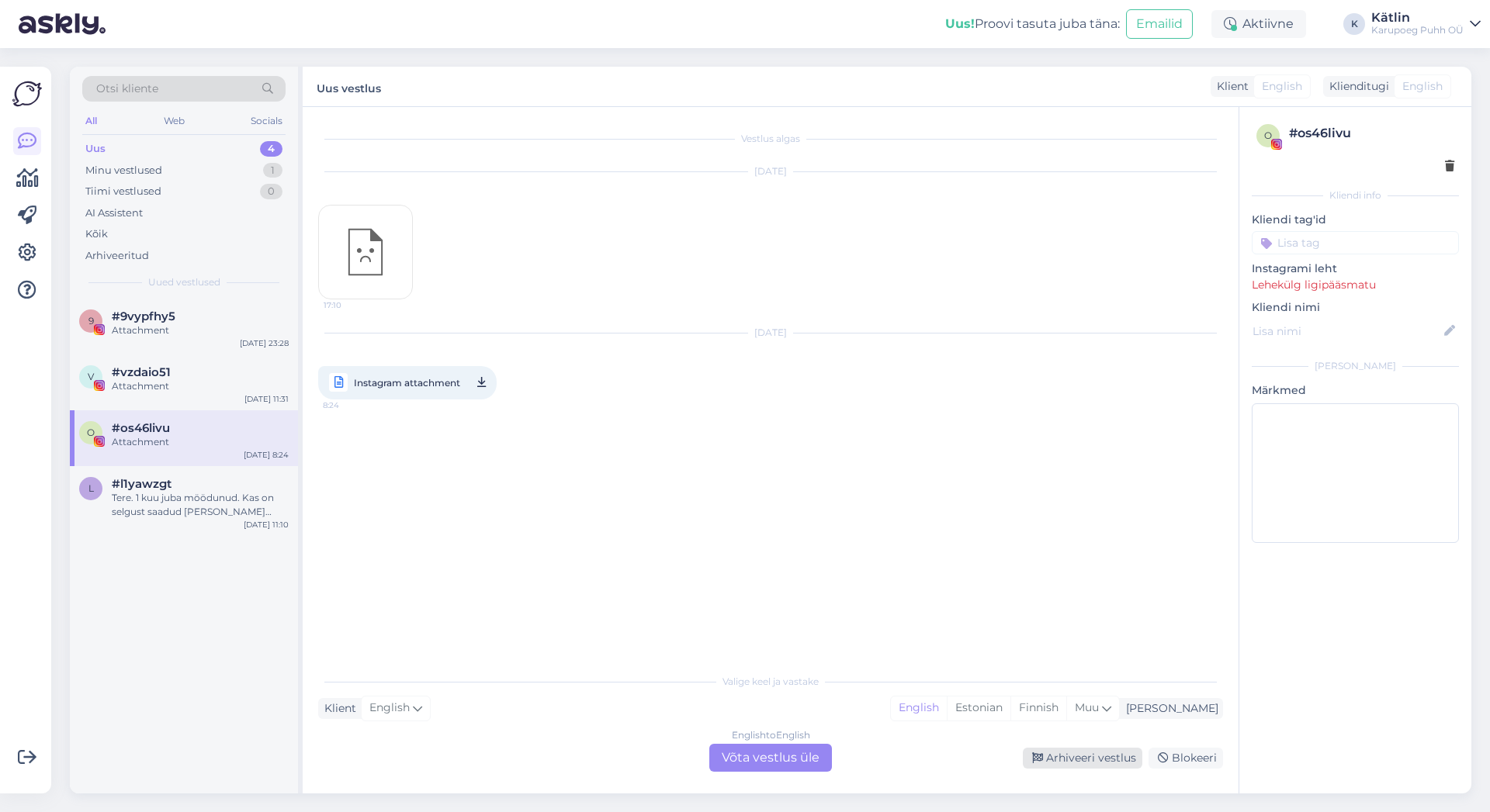
click at [1123, 758] on div "Arhiveeri vestlus" at bounding box center [1083, 758] width 120 height 21
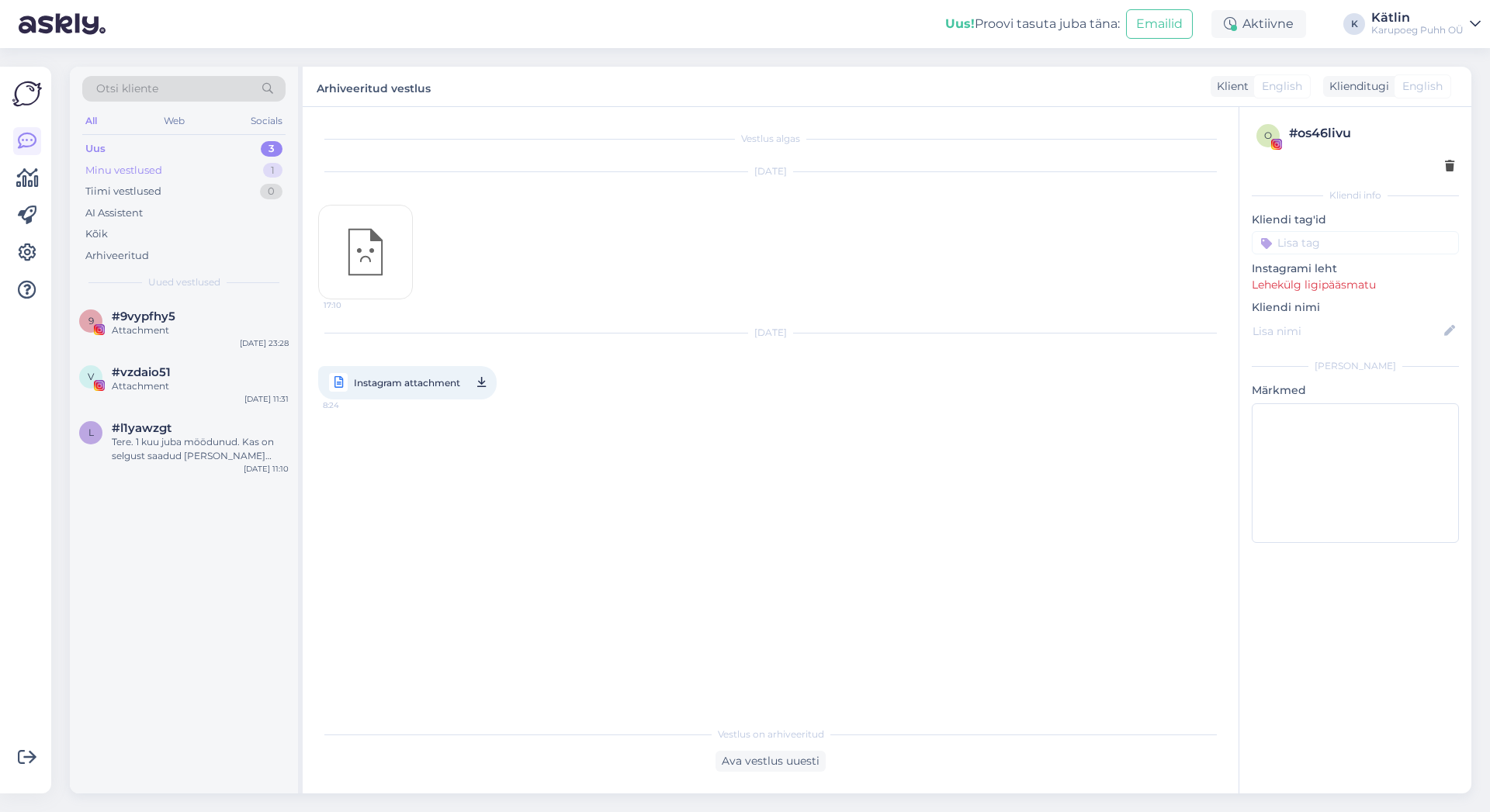
click at [153, 173] on div "Minu vestlused" at bounding box center [124, 170] width 77 height 16
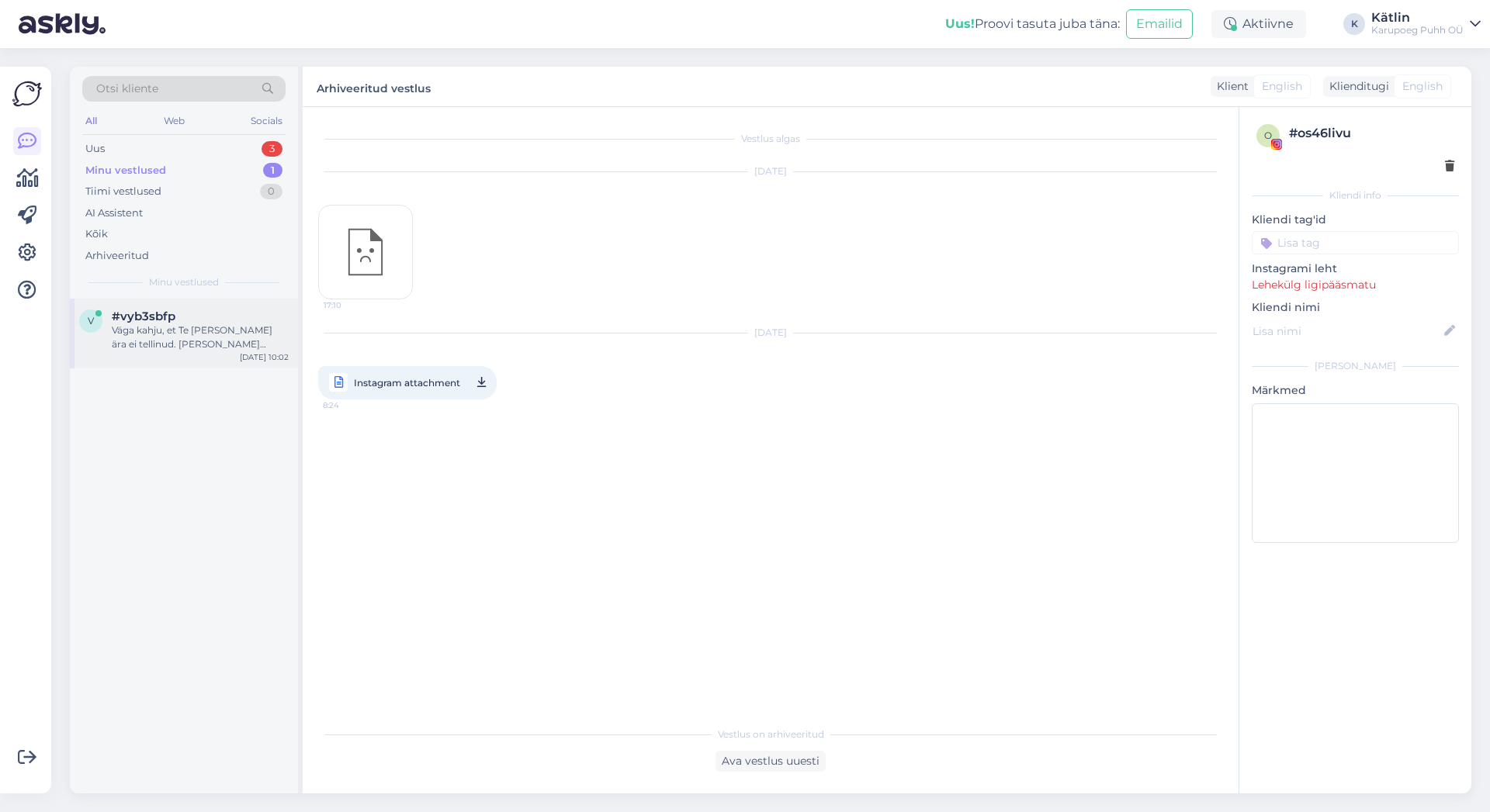
click at [196, 339] on div "Väga kahju, et Te [PERSON_NAME] ära ei tellinud. [PERSON_NAME] enam ei ole võim…" at bounding box center [200, 338] width 177 height 28
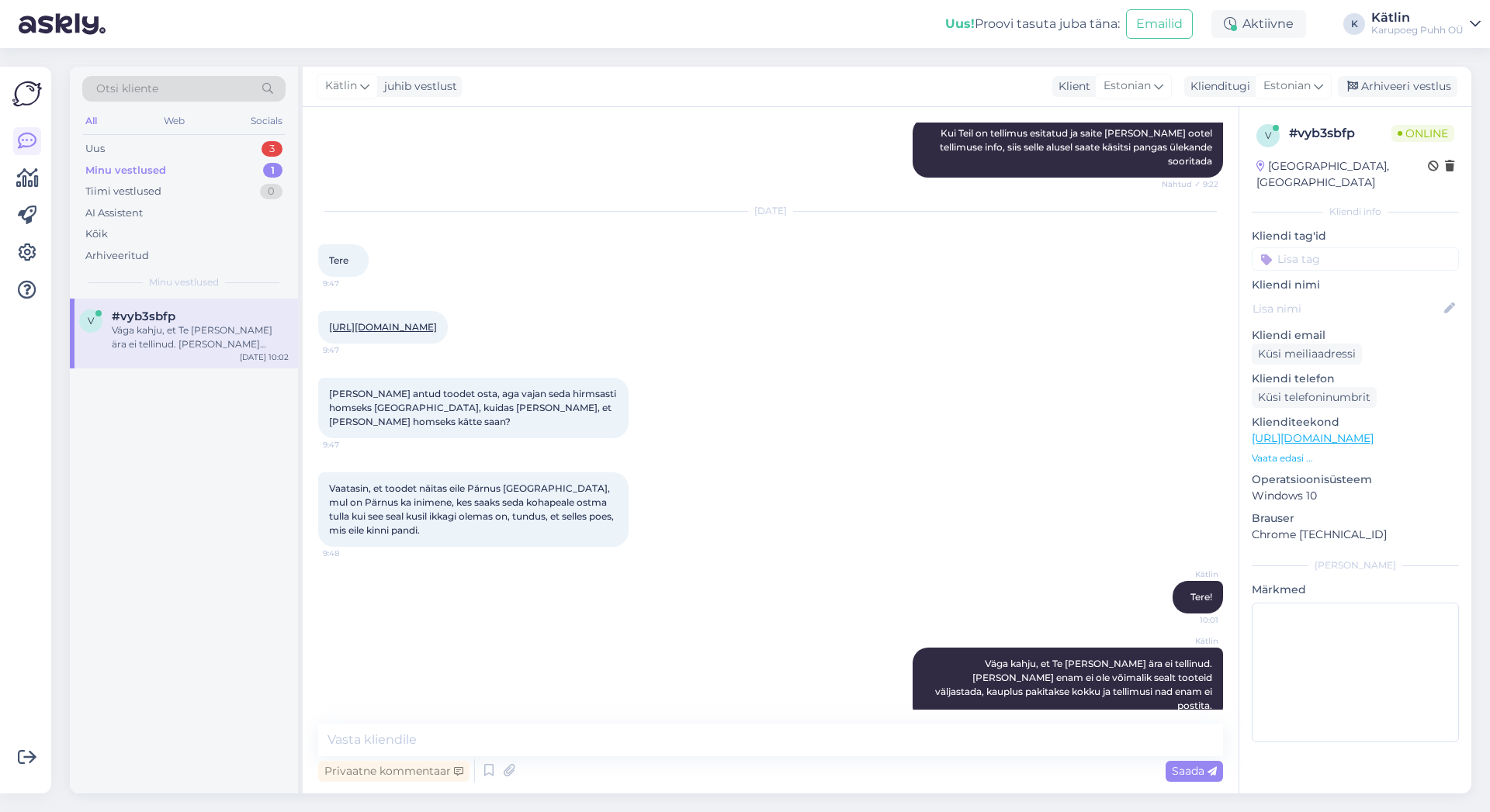
scroll to position [250, 0]
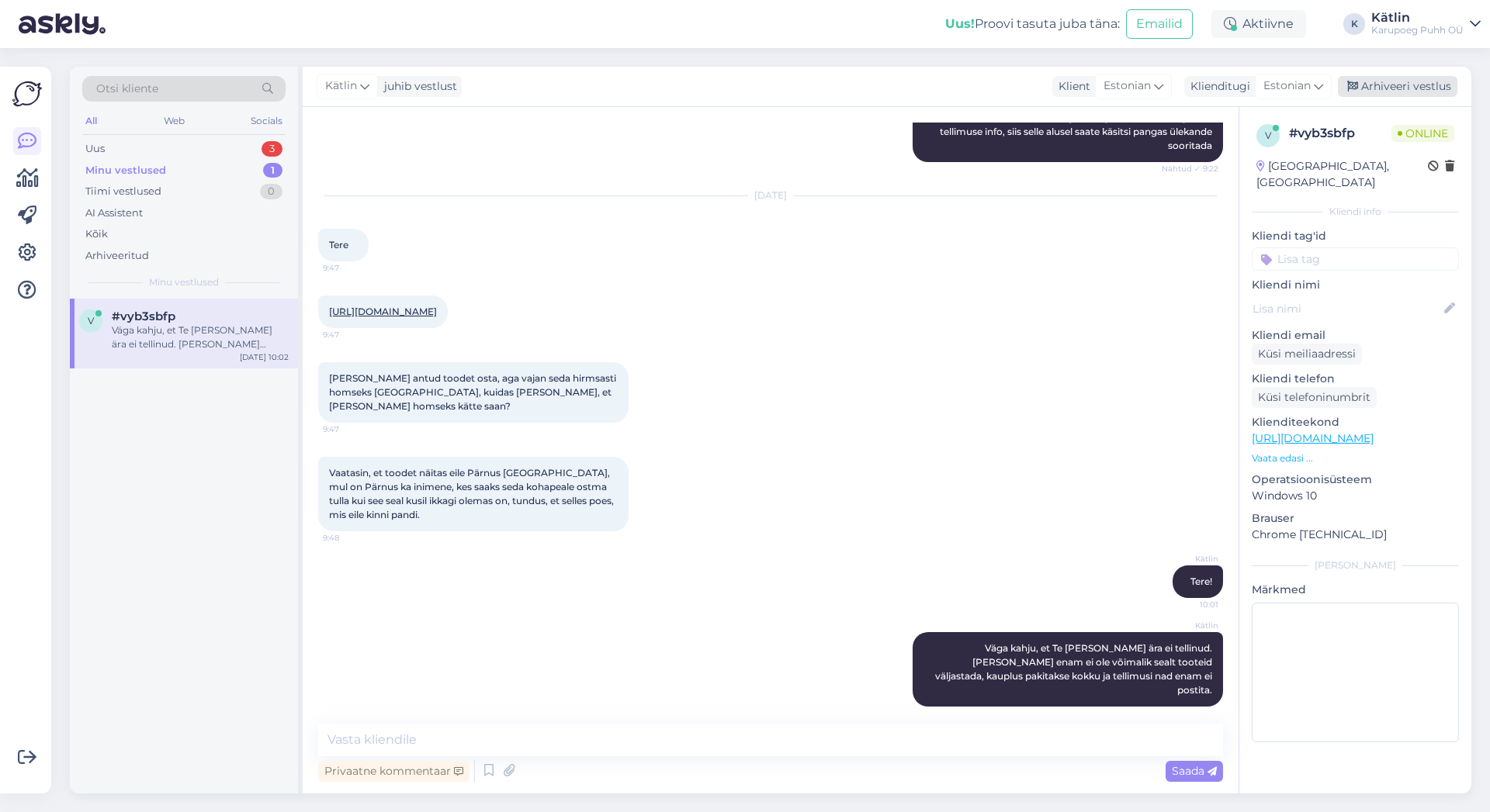
click at [1422, 85] on div "Arhiveeri vestlus" at bounding box center [1398, 86] width 120 height 21
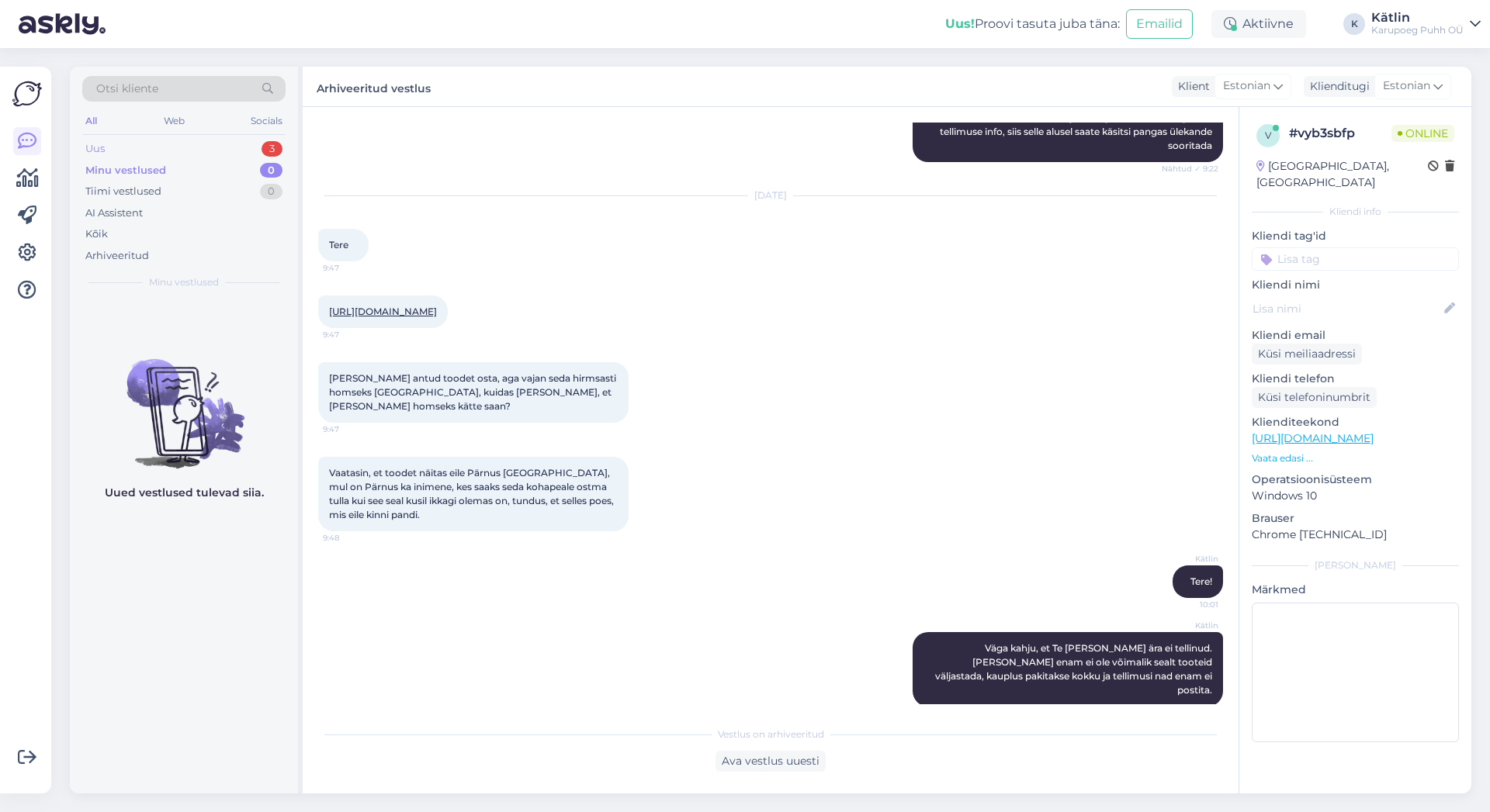
click at [105, 140] on div "Uus 3" at bounding box center [184, 149] width 203 height 22
